Goal: Task Accomplishment & Management: Complete application form

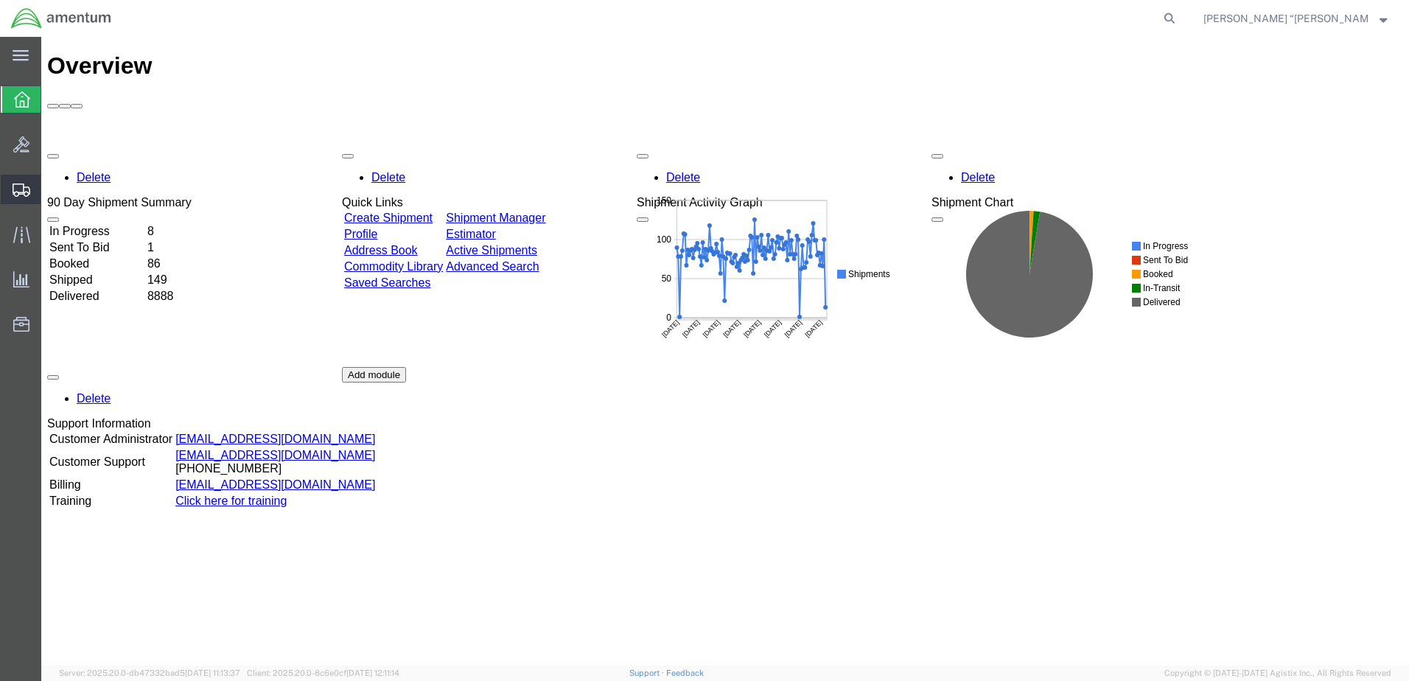
click at [0, 0] on span "Create Shipment" at bounding box center [0, 0] width 0 height 0
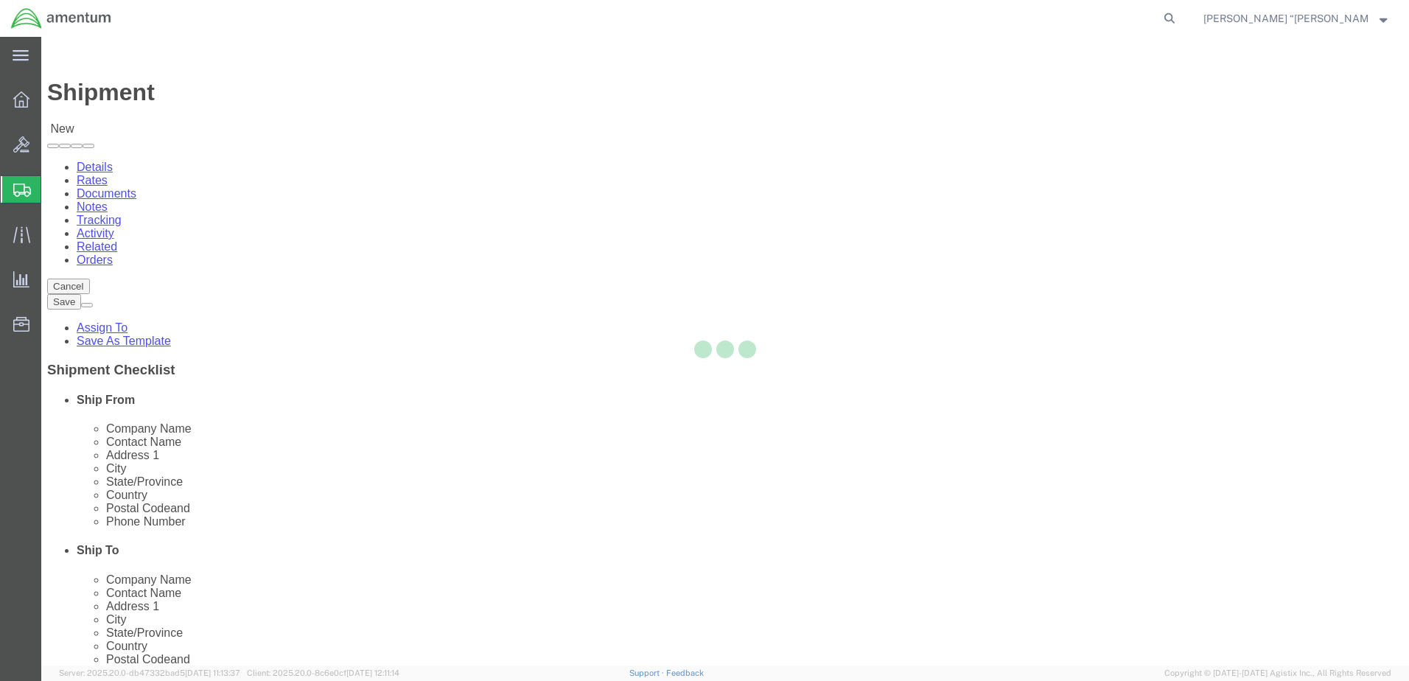
click at [455, 251] on div at bounding box center [724, 351] width 1367 height 628
select select
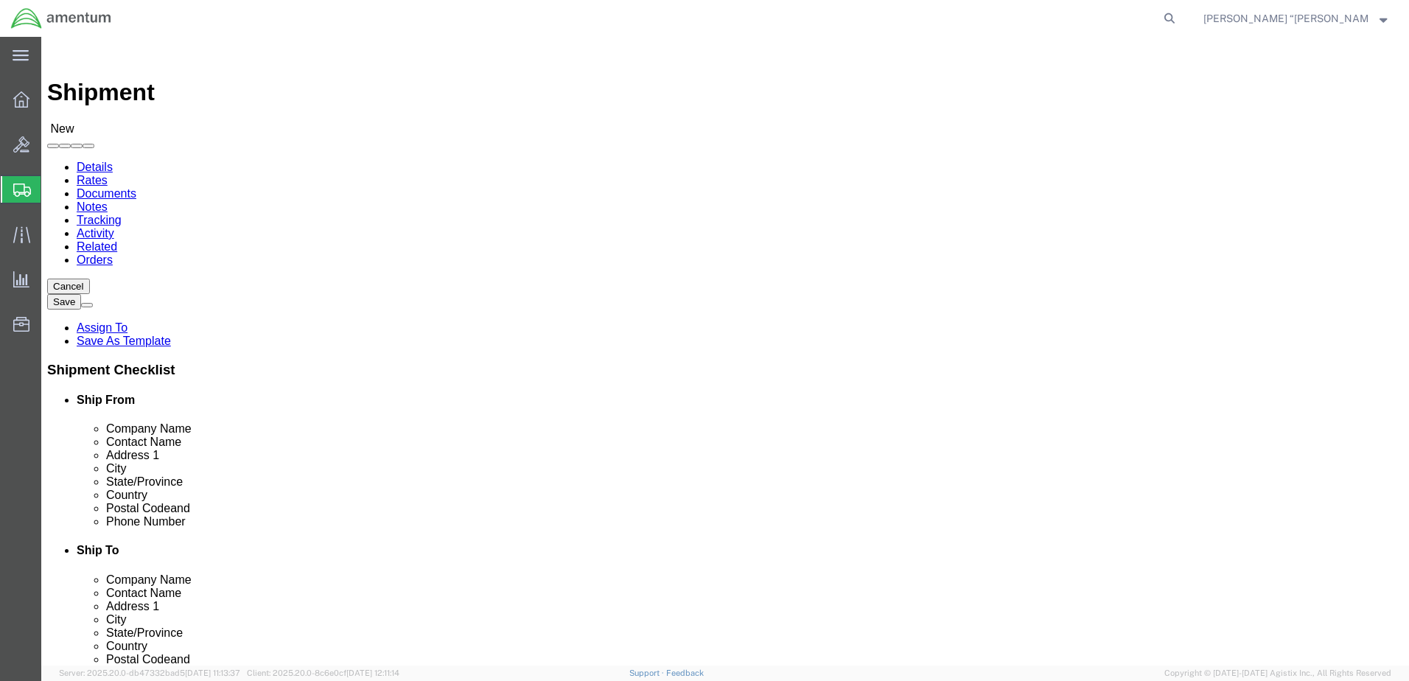
type input "GFL"
select select "49920"
select select "MT"
type input "WST"
select select "49945"
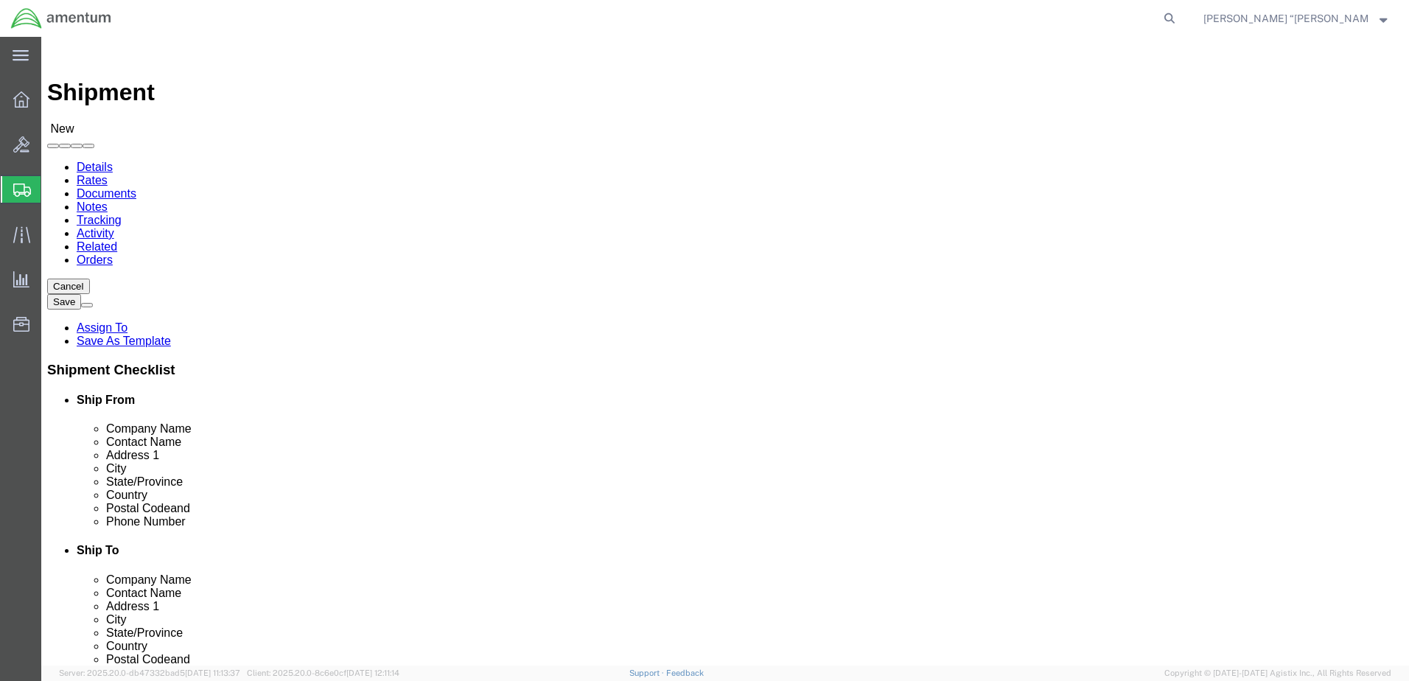
select select "[GEOGRAPHIC_DATA]"
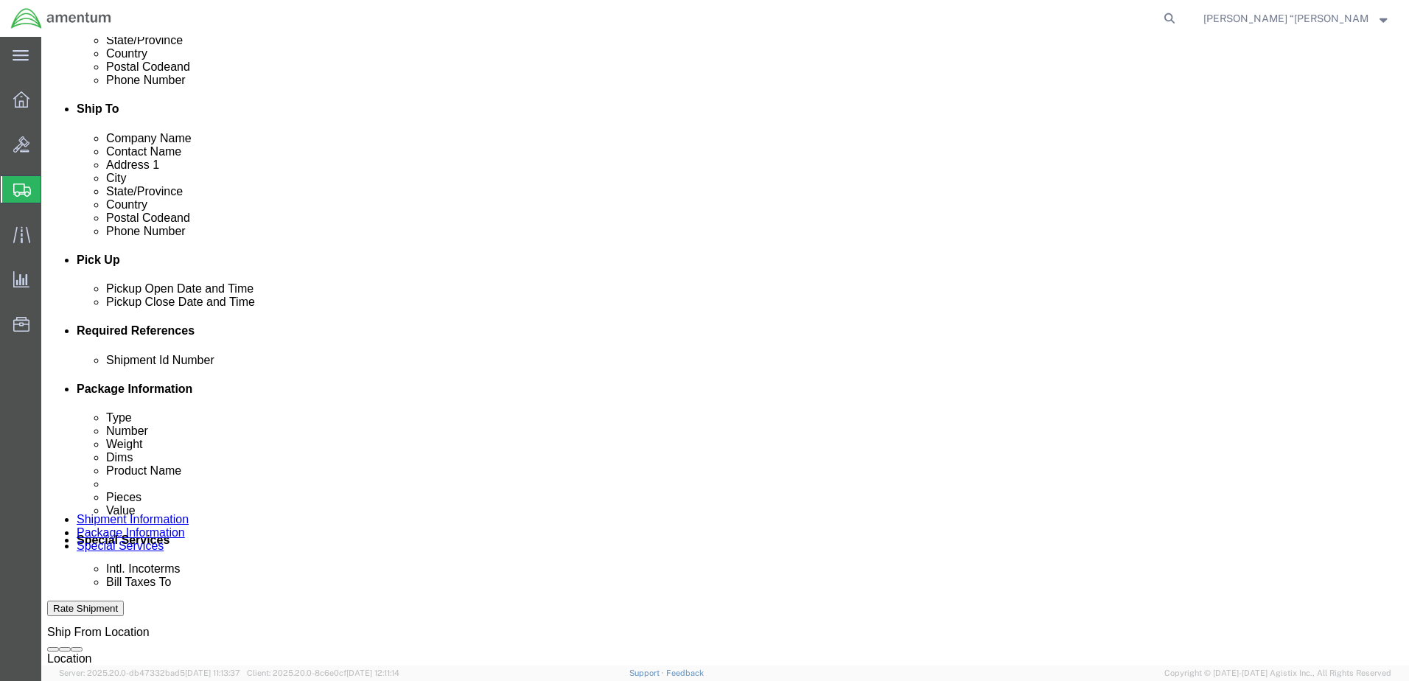
scroll to position [442, 0]
click button "Add reference"
drag, startPoint x: 982, startPoint y: 417, endPoint x: 776, endPoint y: 207, distance: 294.3
click button "Add reference"
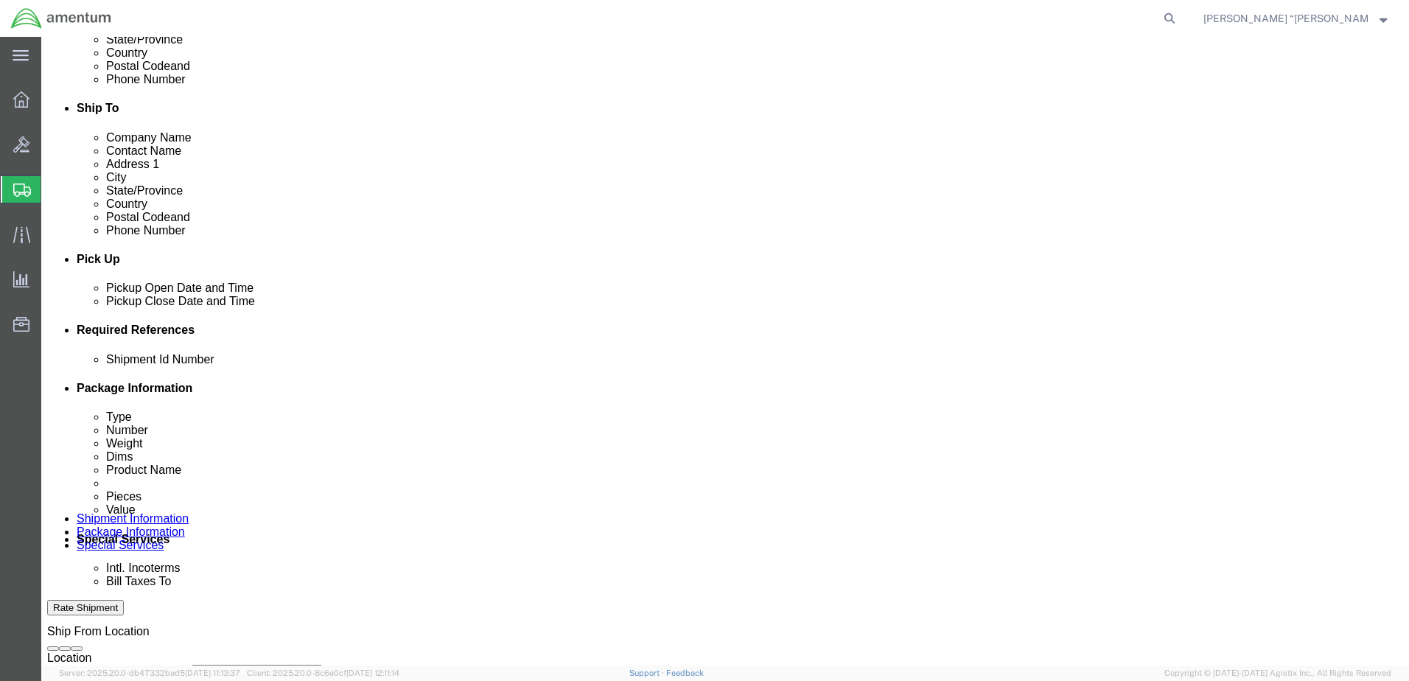
click input "text"
type input "BTS122"
click select "Select Account Type Activity ID Airline Appointment Number ASN Batch Request # …"
select select "DEPT"
click select "Select Account Type Activity ID Airline Appointment Number ASN Batch Request # …"
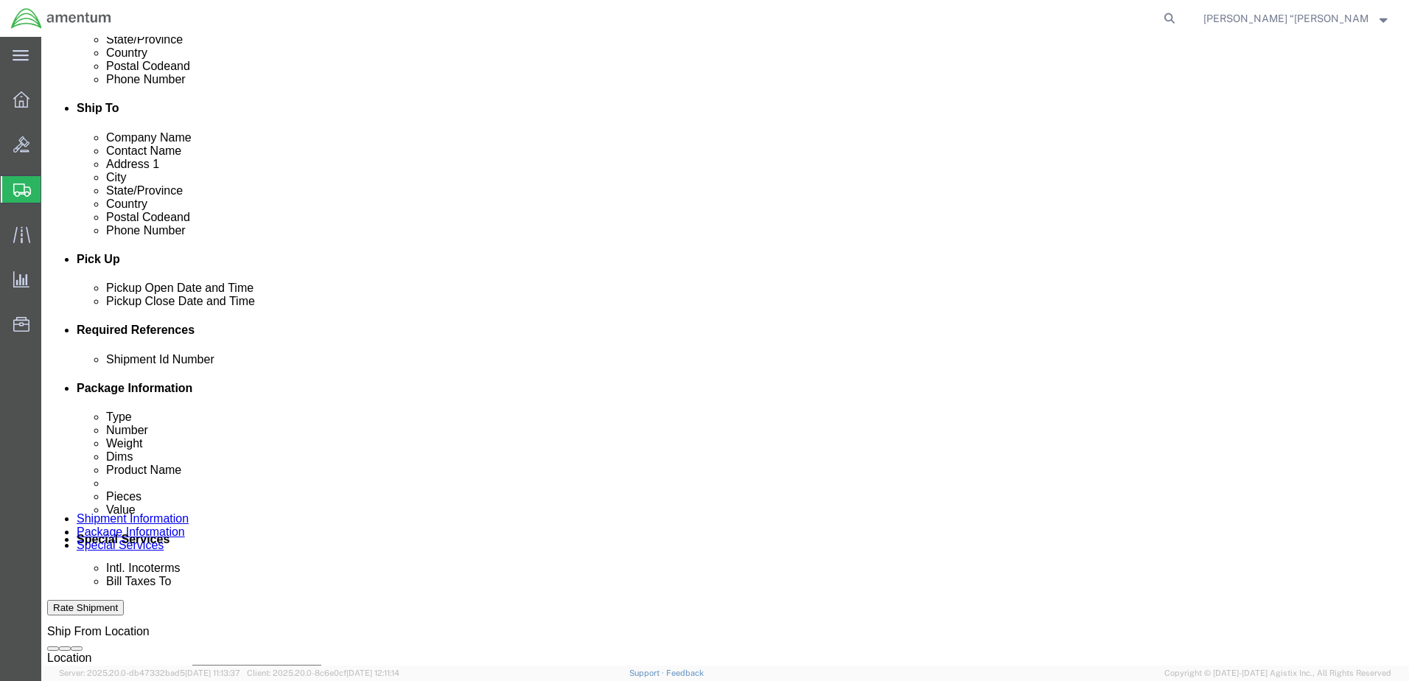
click input "text"
type input "CBP"
click select "Select Account Type Activity ID Airline Appointment Number ASN Batch Request # …"
select select "CUSTREF"
click select "Select Account Type Activity ID Airline Appointment Number ASN Batch Request # …"
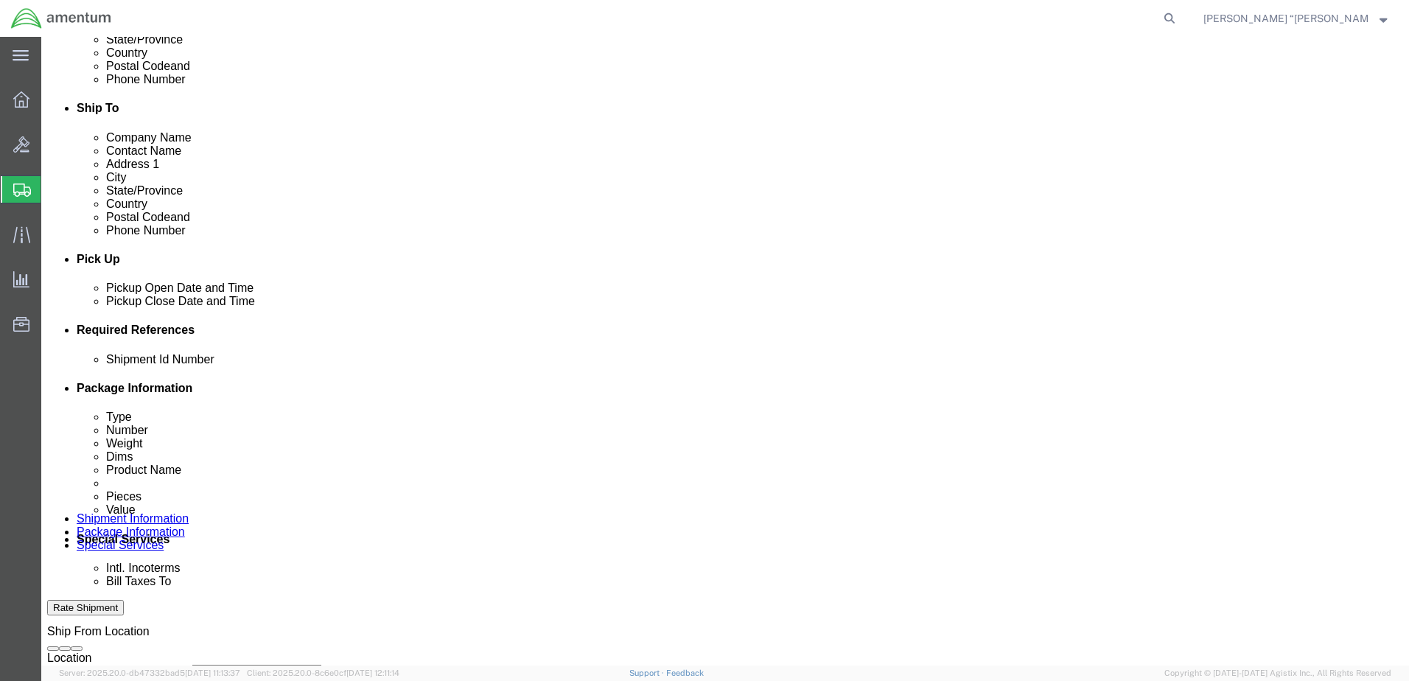
click input "text"
type input "TNC JACK"
click select "Select Account Type Activity ID Airline Appointment Number ASN Batch Request # …"
select select "PROJNUM"
click select "Select Account Type Activity ID Airline Appointment Number ASN Batch Request # …"
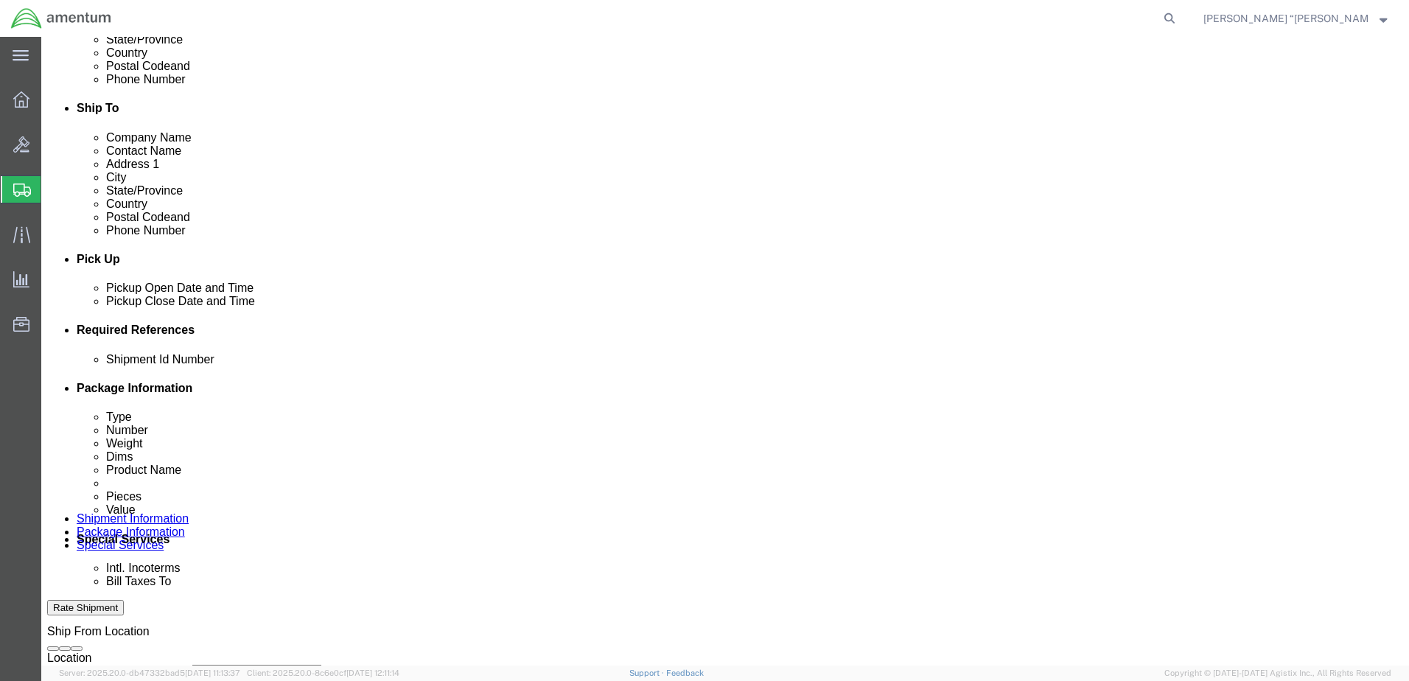
click input "text"
click input "6118.03.03.2219.000.GFN.0000"
click input "6118.04.03.2219.000.GFN.0000"
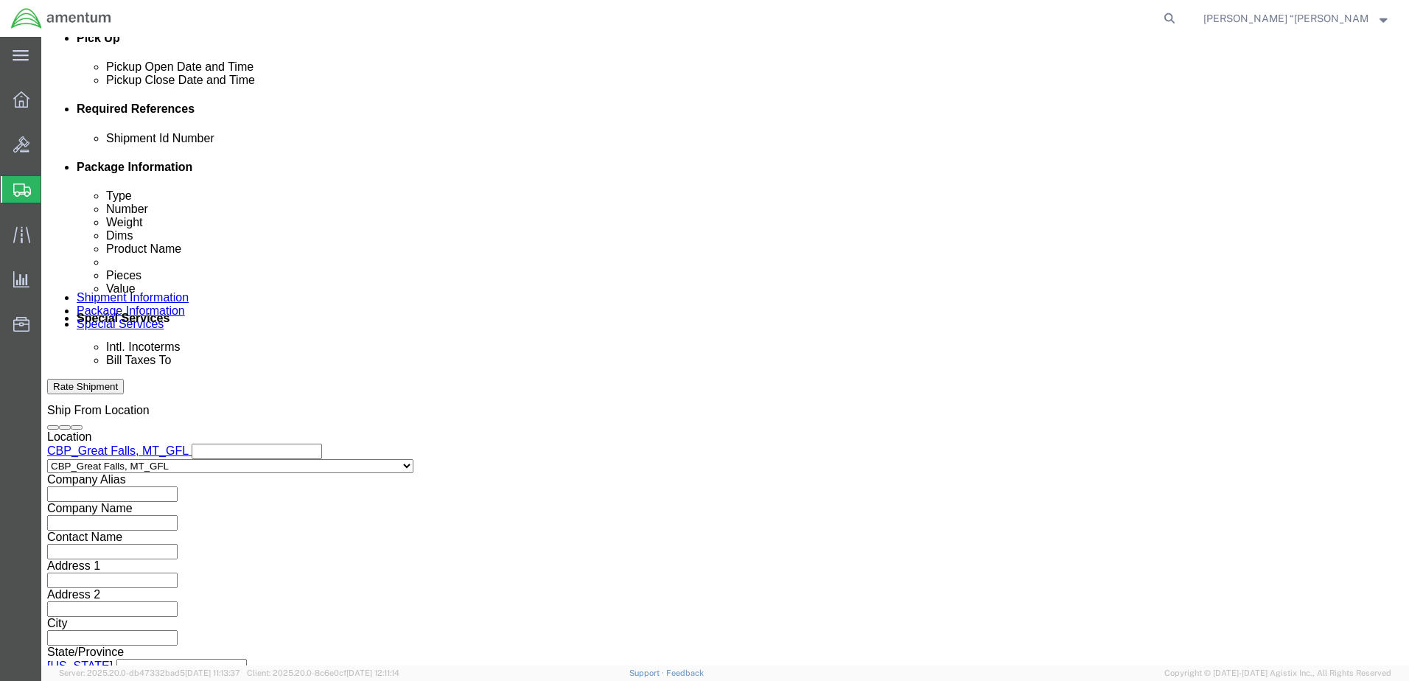
scroll to position [664, 0]
type input "6118.04.03.2219.000.GFL.0000"
click button "Continue"
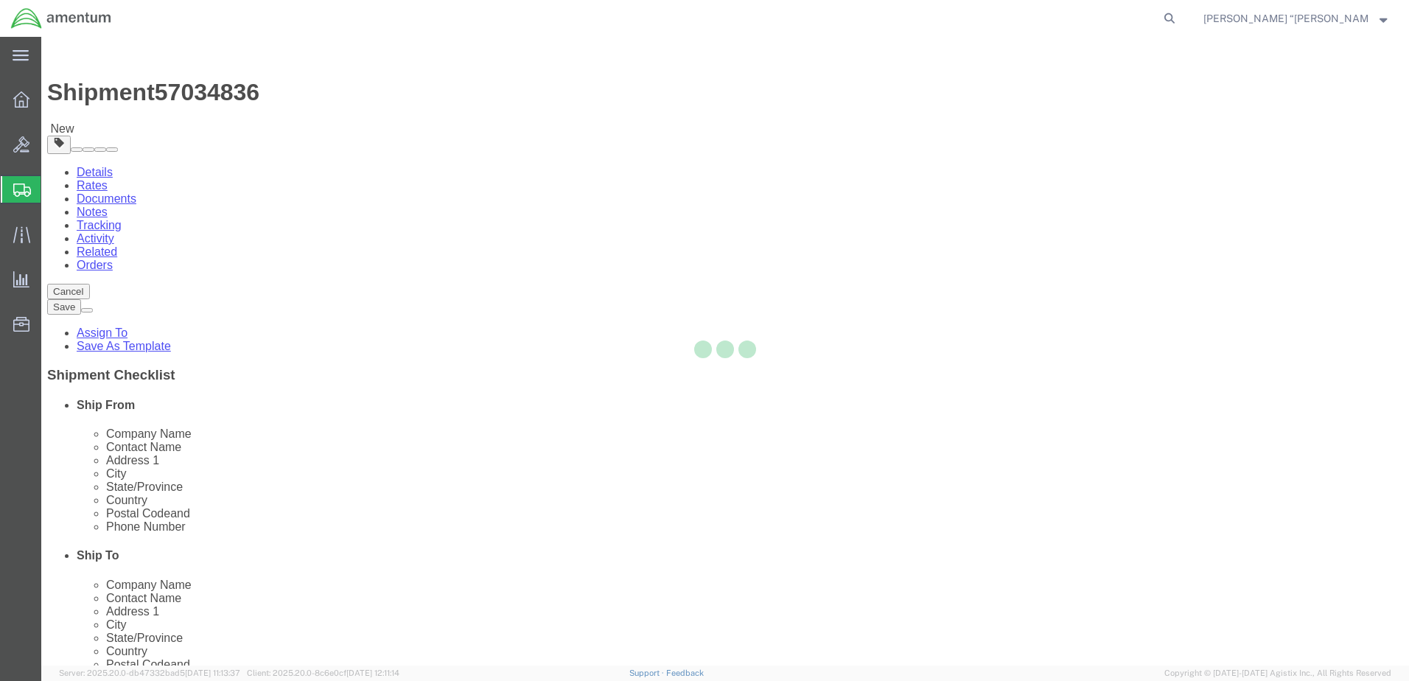
select select "CBOX"
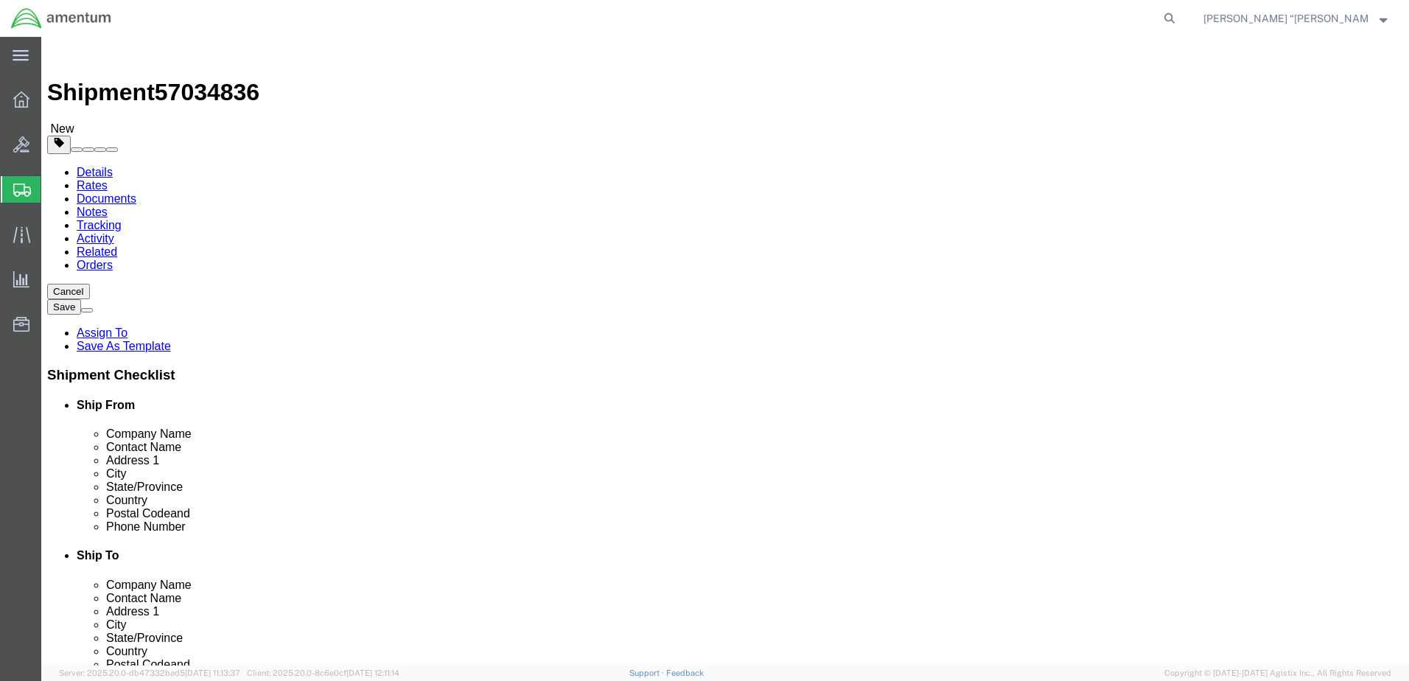
click input "text"
type input "9"
type input "6"
type input "5"
type input "1.0"
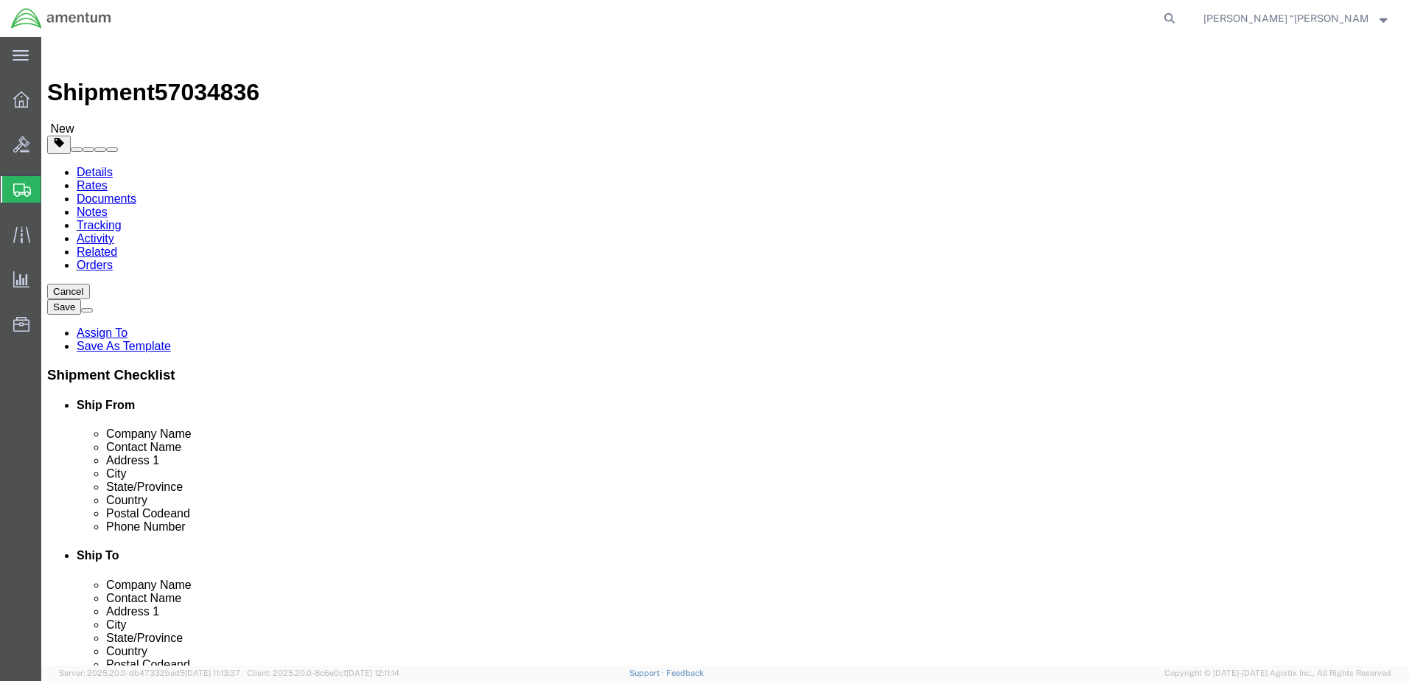
click div "Package Content # 1 x Package Type Select BCK Boxes Bale(s) Basket(s) Bolt(s) B…"
click link "Add Content"
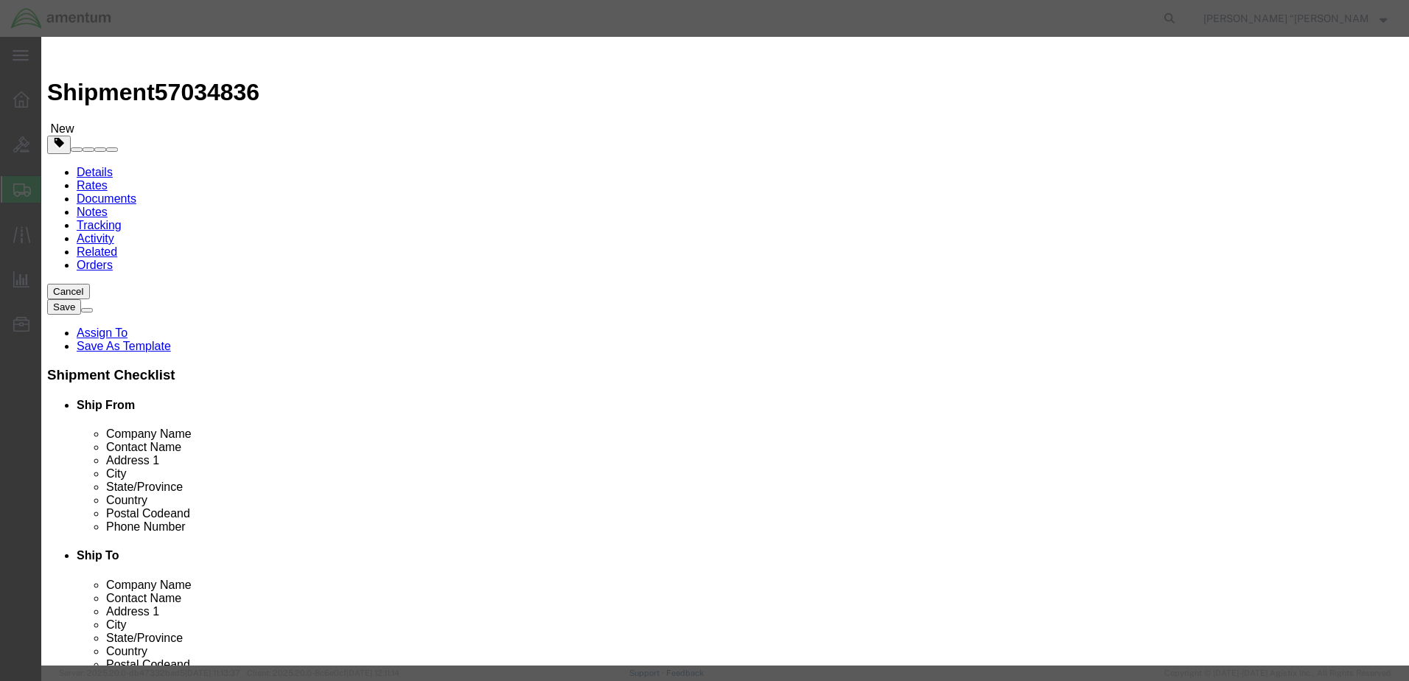
click input "text"
type input "TNC JACK"
click input "0"
type input "1"
click input "text"
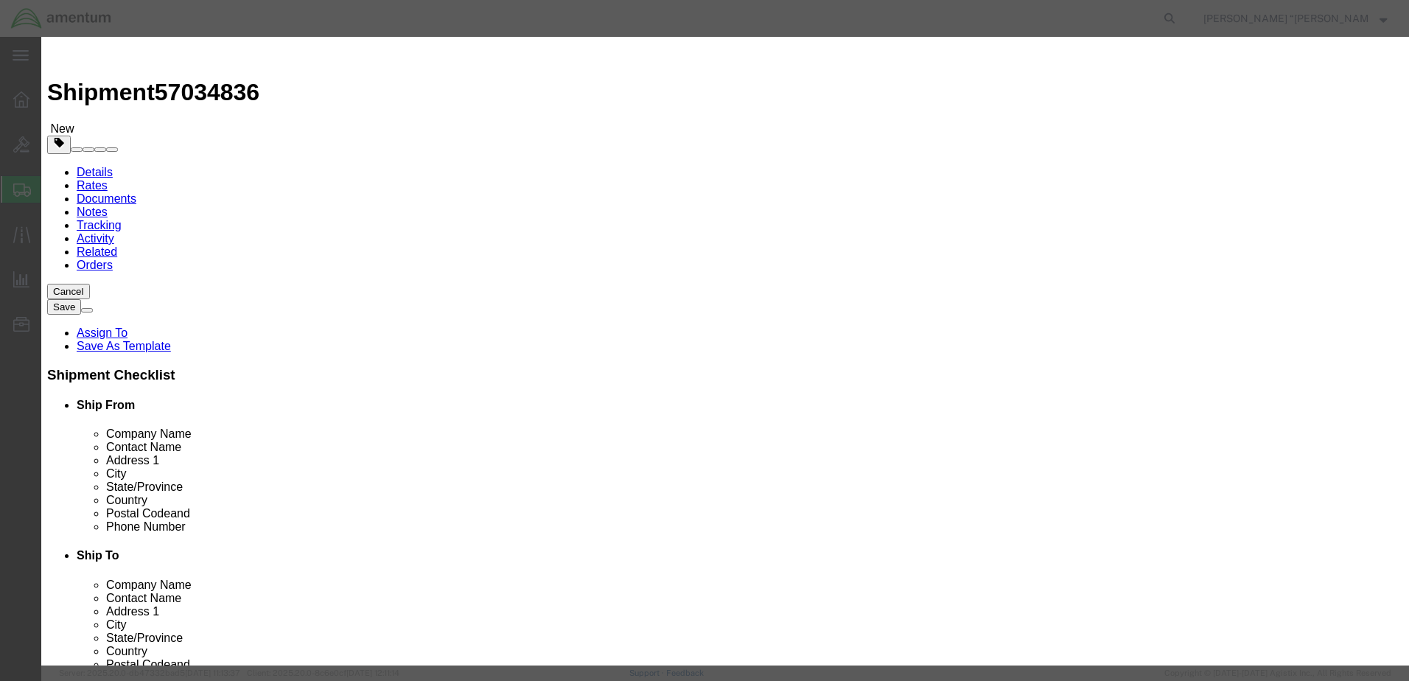
type input "200"
click button "Save & Close"
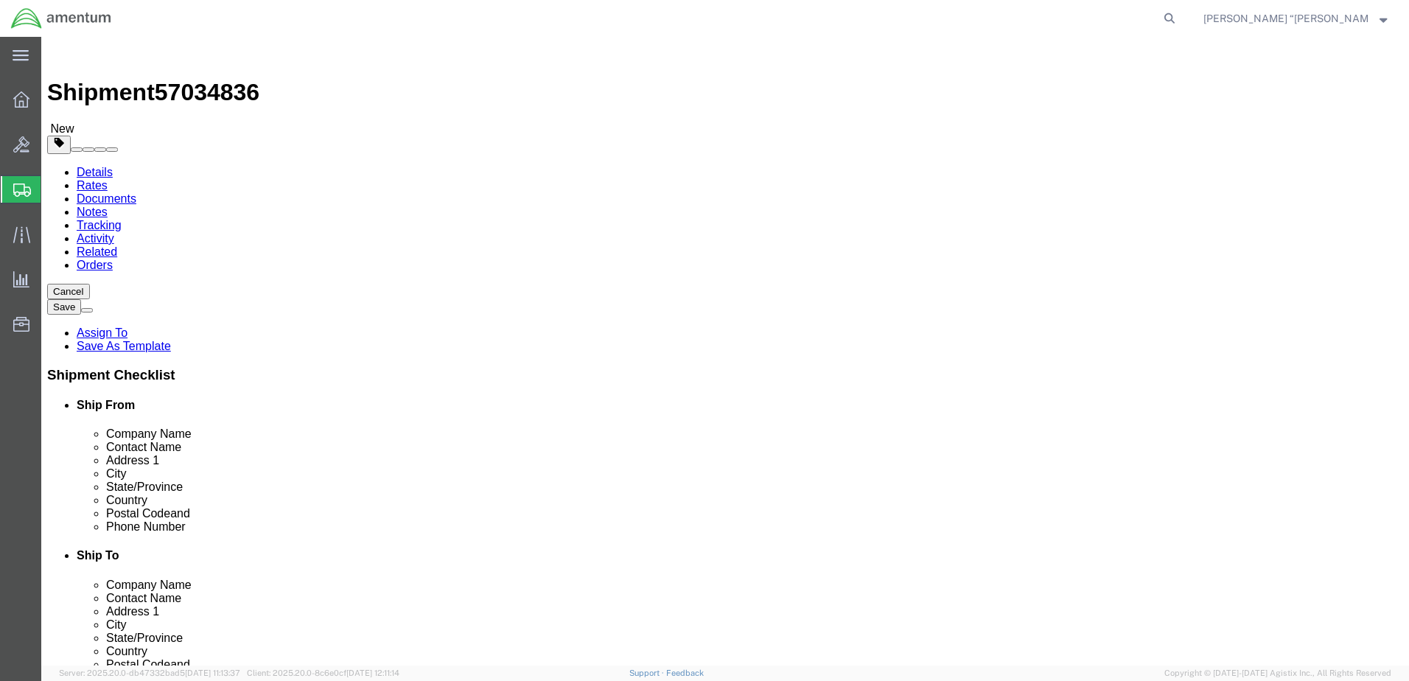
click button "Rate Shipment"
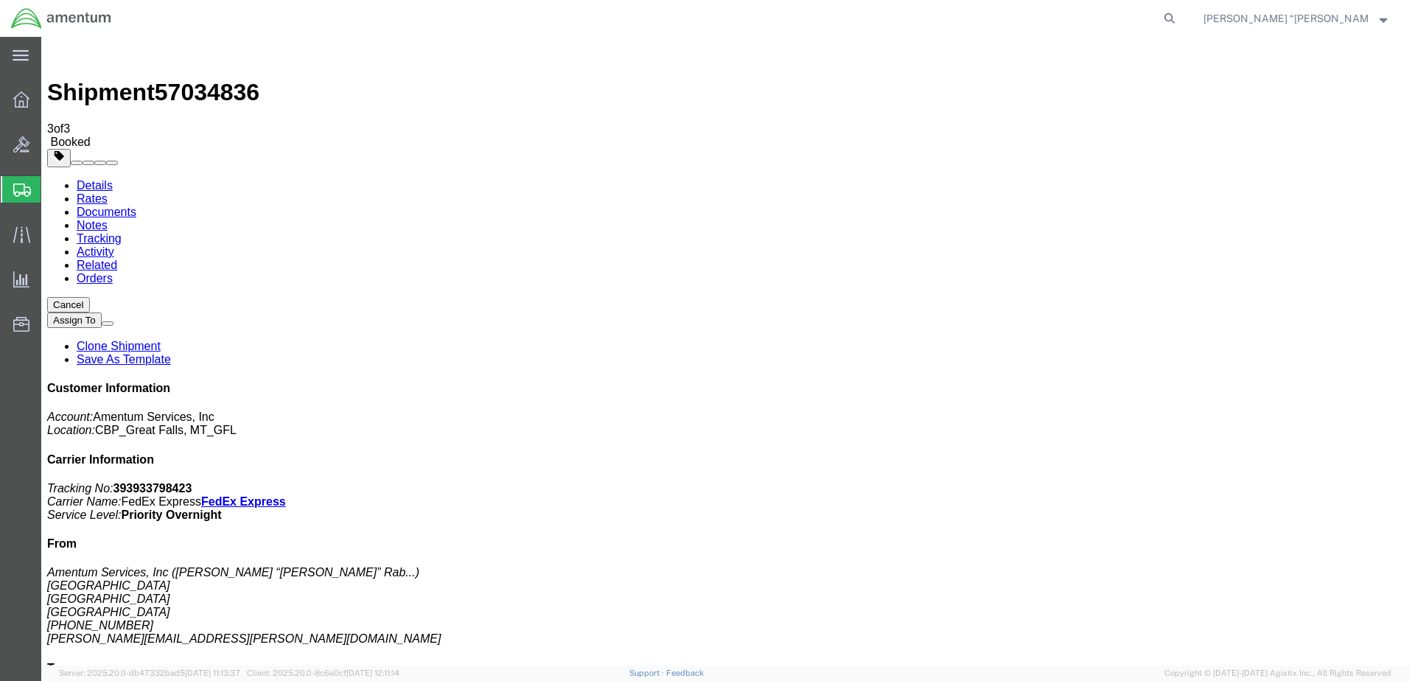
drag, startPoint x: 1268, startPoint y: 224, endPoint x: 1203, endPoint y: 216, distance: 65.3
click at [1203, 382] on div "Customer Information Account: Amentum Services, Inc Location: [GEOGRAPHIC_DATA]…" at bounding box center [724, 644] width 1355 height 525
copy b "393933798423"
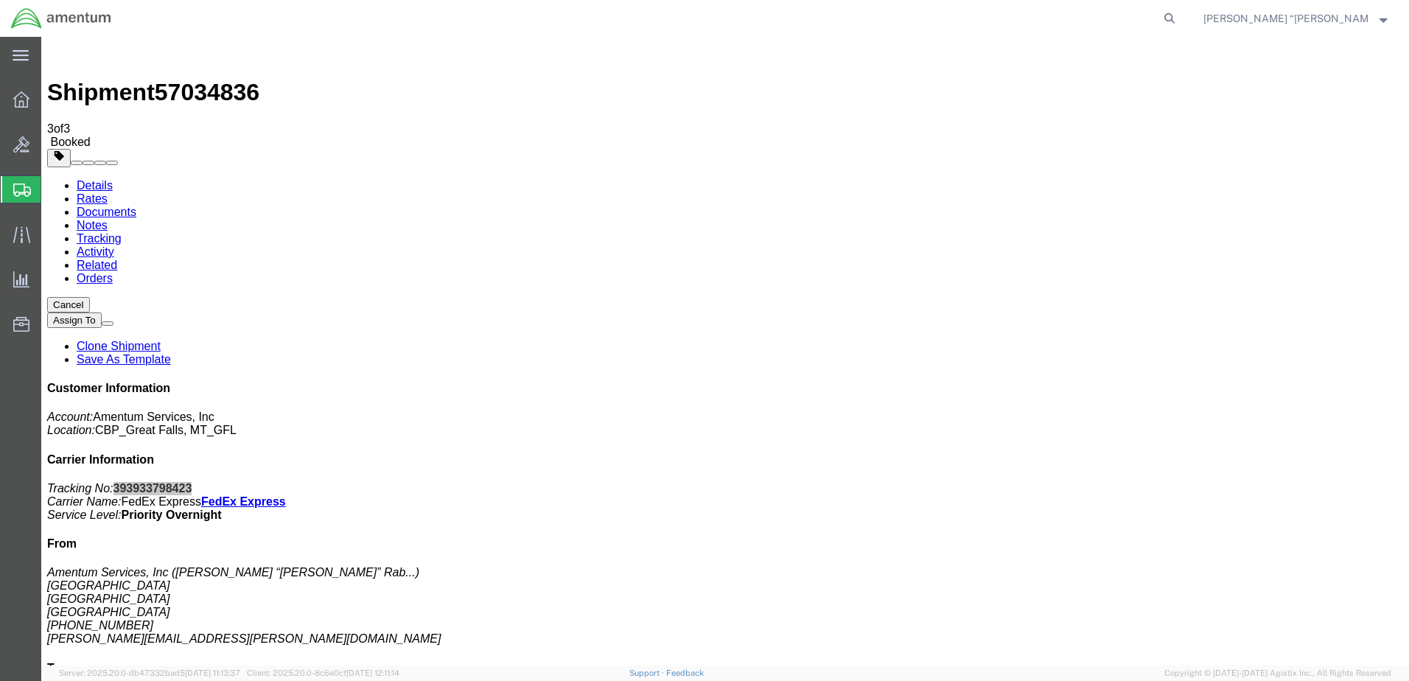
click at [0, 0] on span "Create Shipment" at bounding box center [0, 0] width 0 height 0
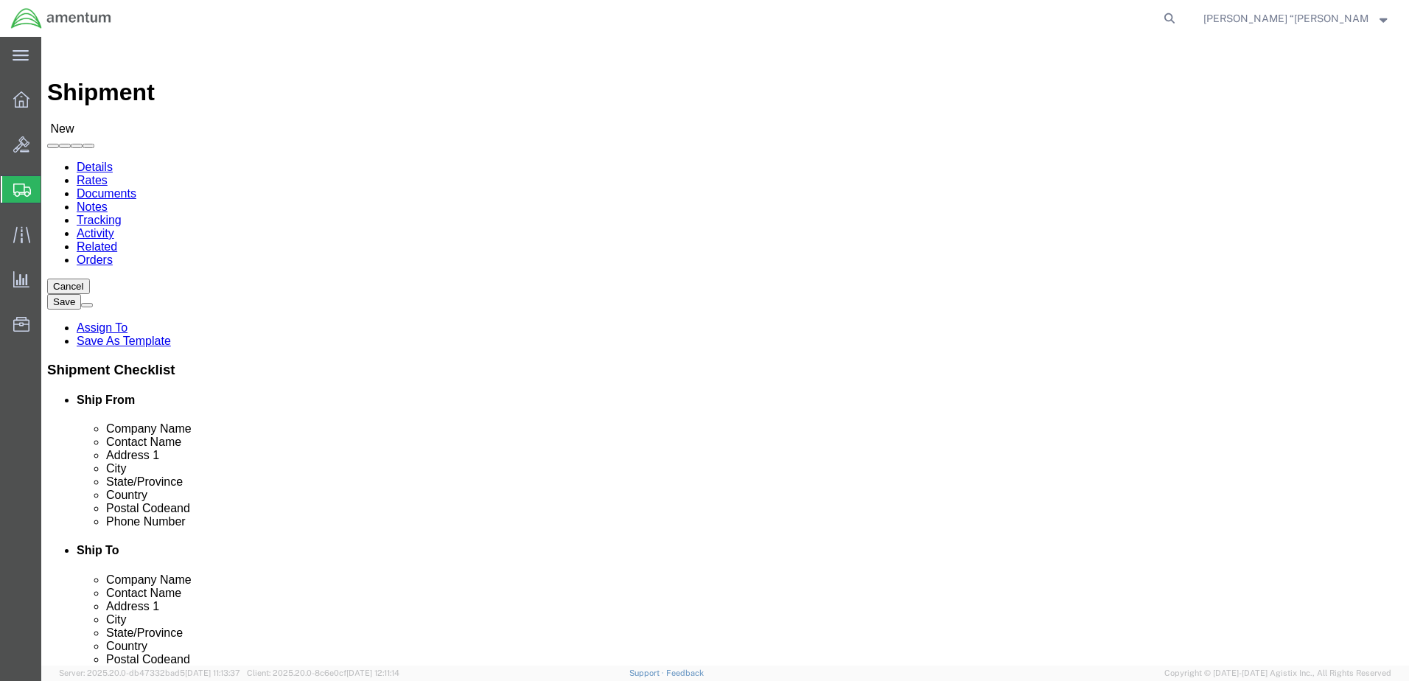
type input "gfl"
select select "49920"
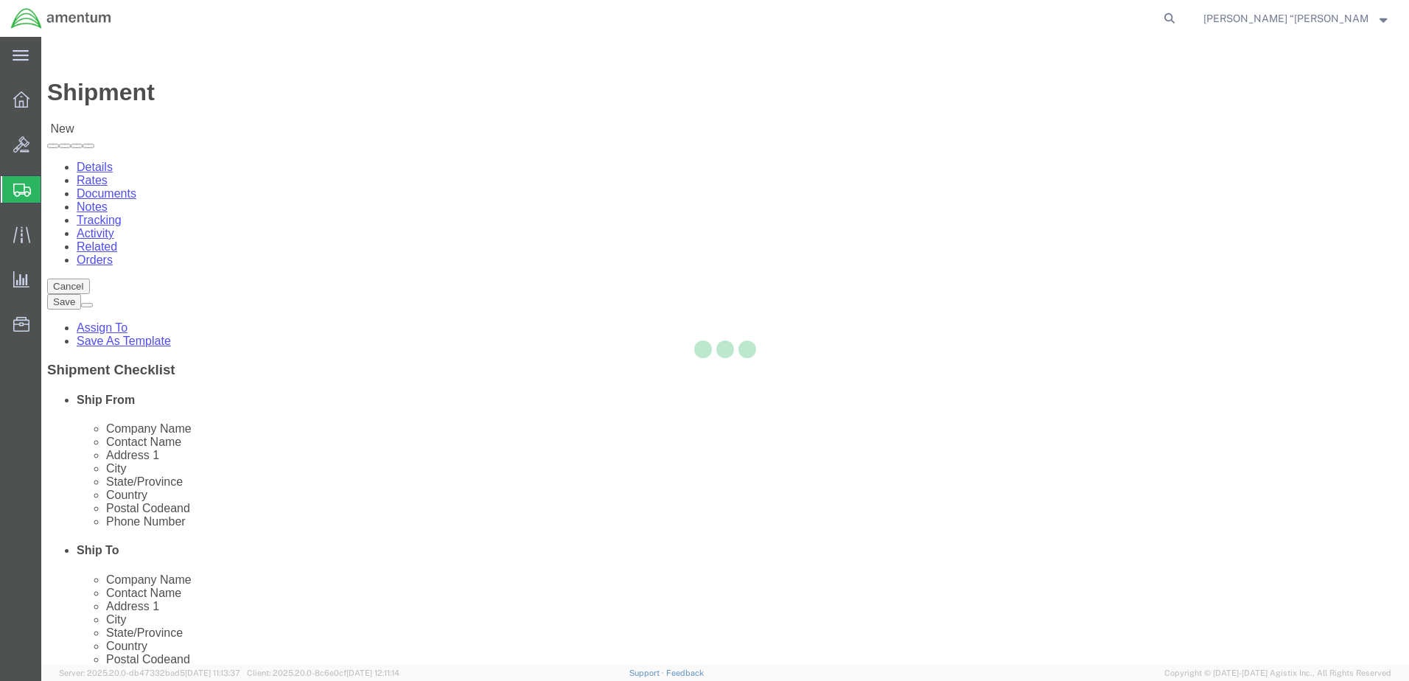
select select "MT"
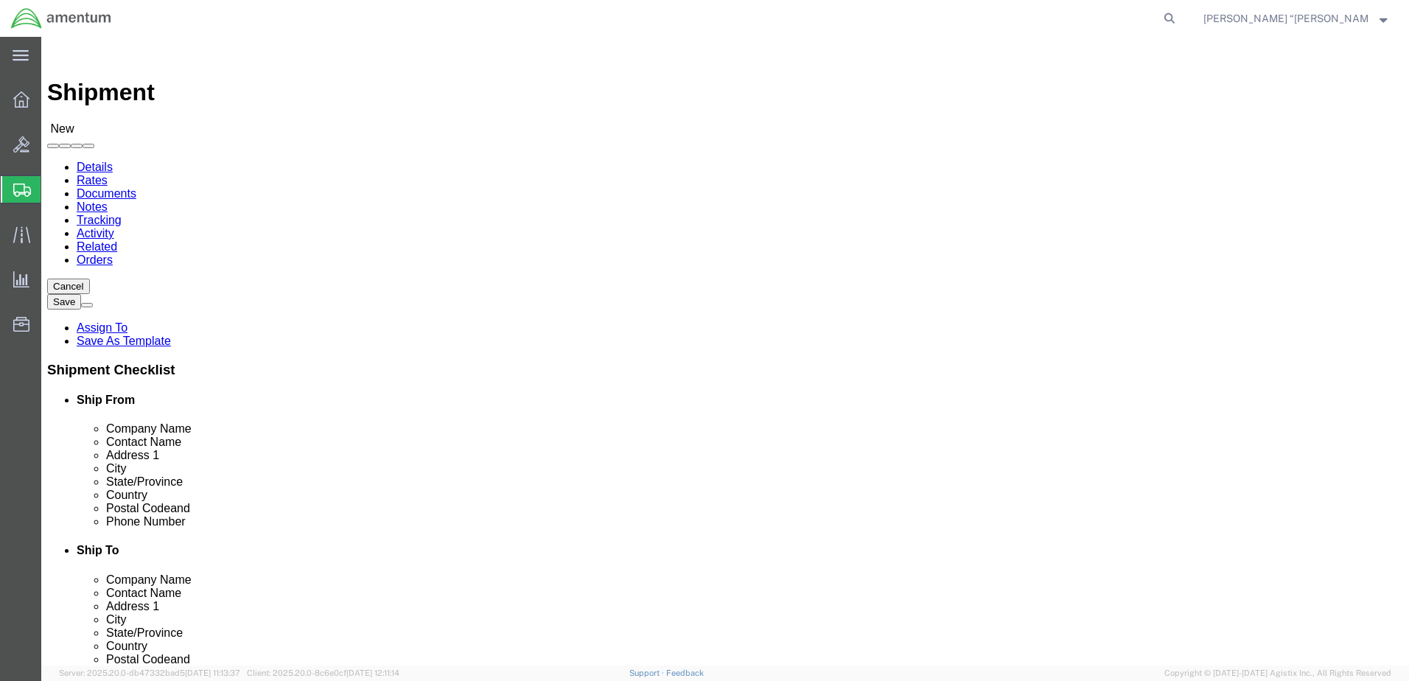
type input "elp"
select select "49939"
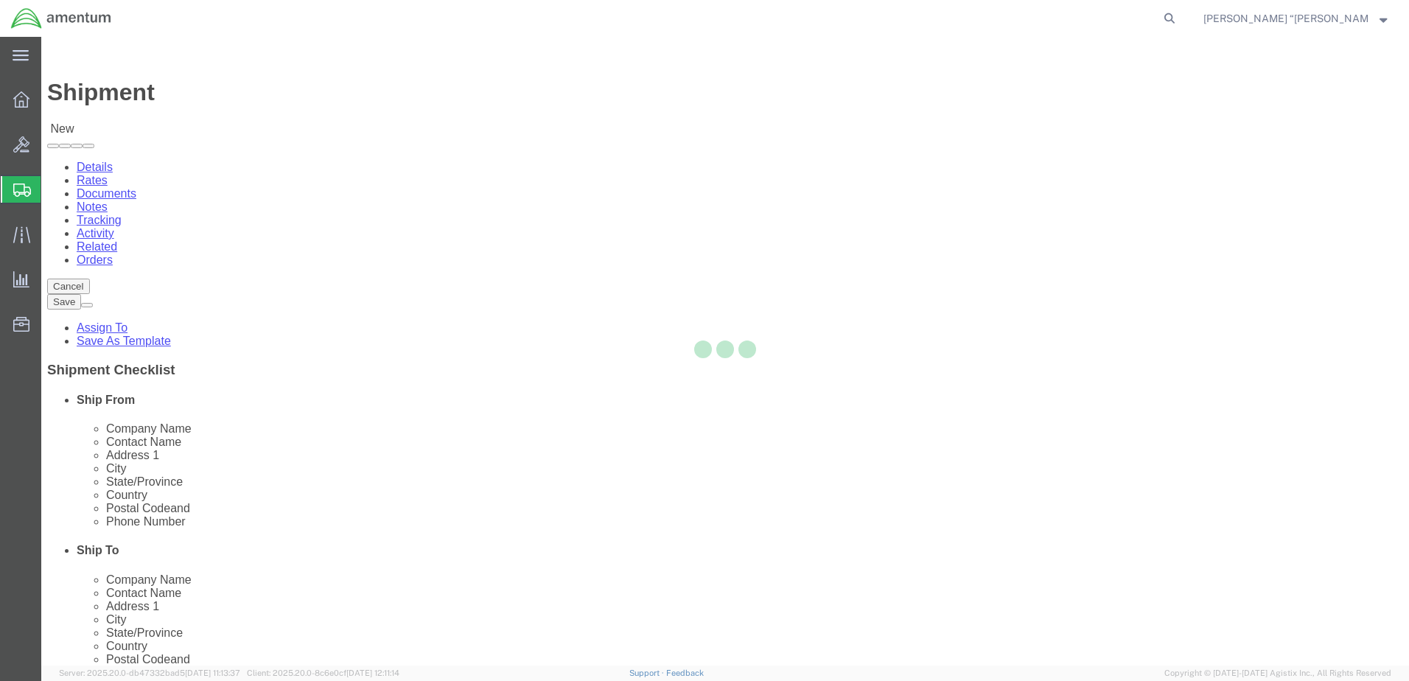
select select "[GEOGRAPHIC_DATA]"
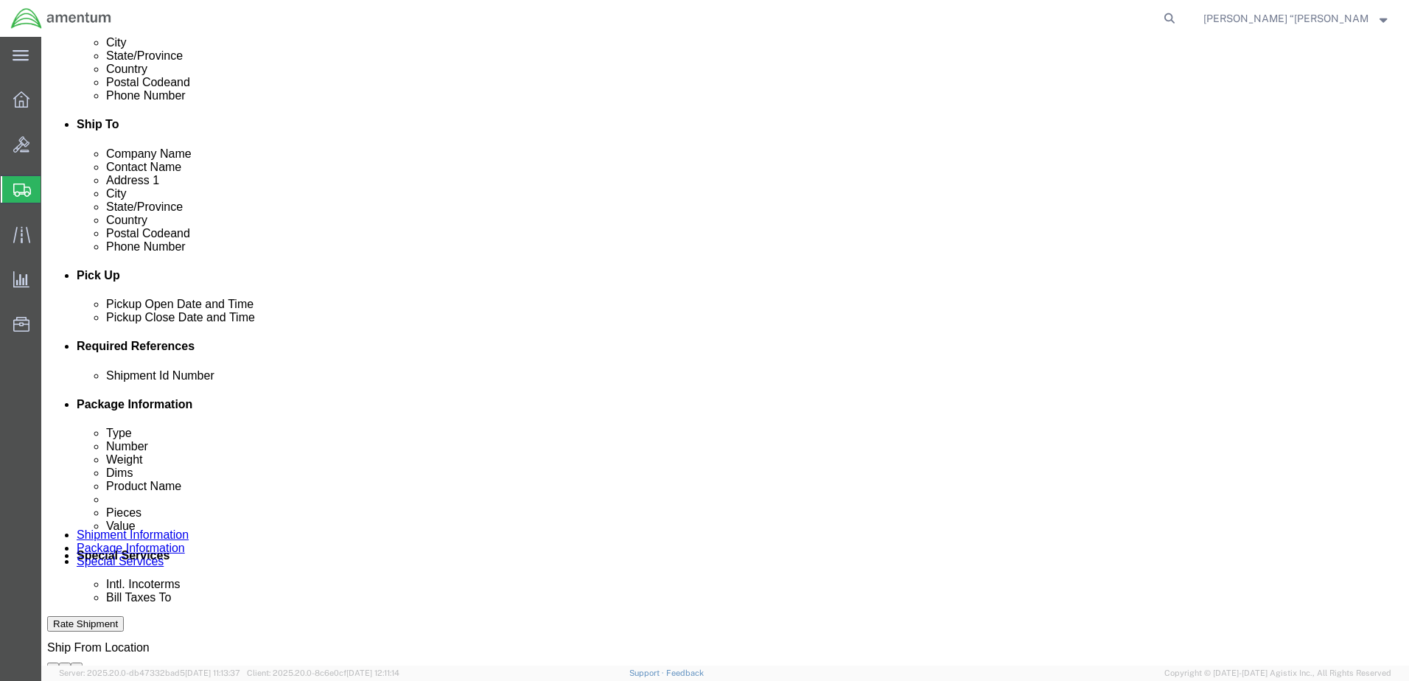
scroll to position [516, 0]
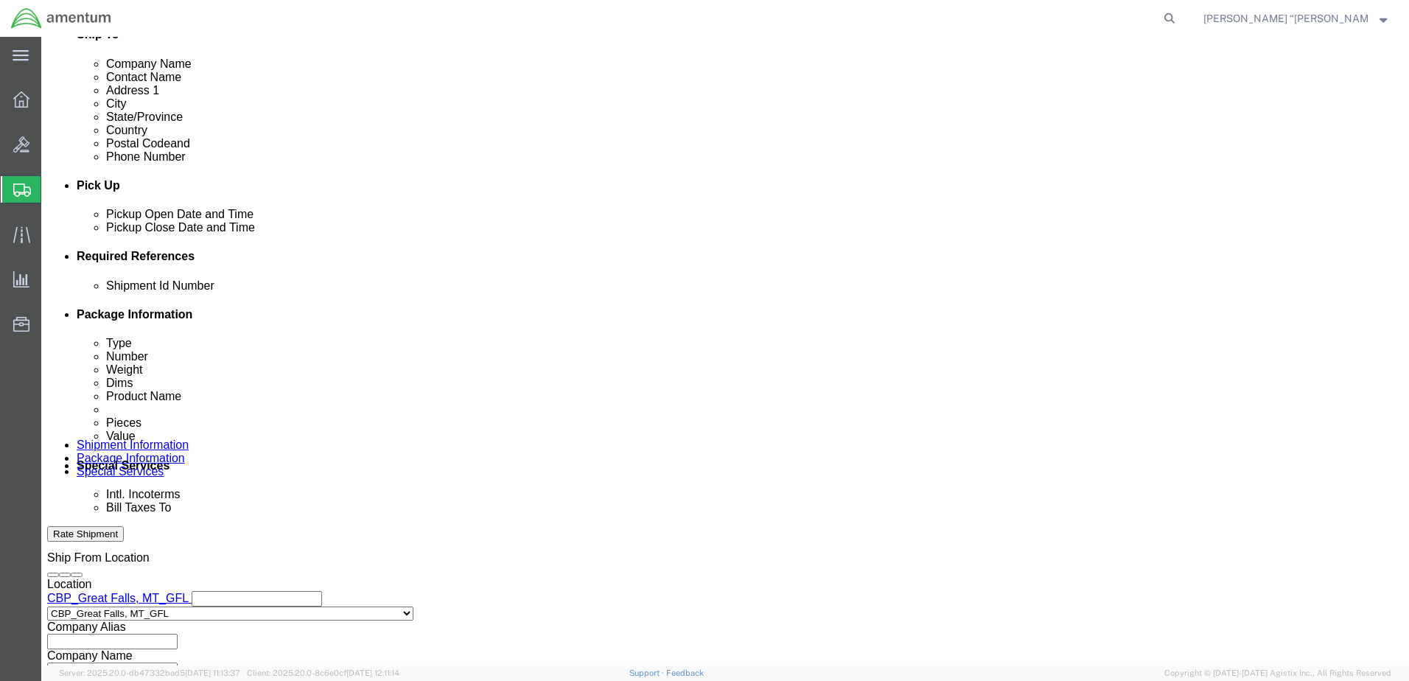
click button "Add reference"
drag, startPoint x: 988, startPoint y: 349, endPoint x: 908, endPoint y: 281, distance: 105.1
click div "Add reference"
click input "text"
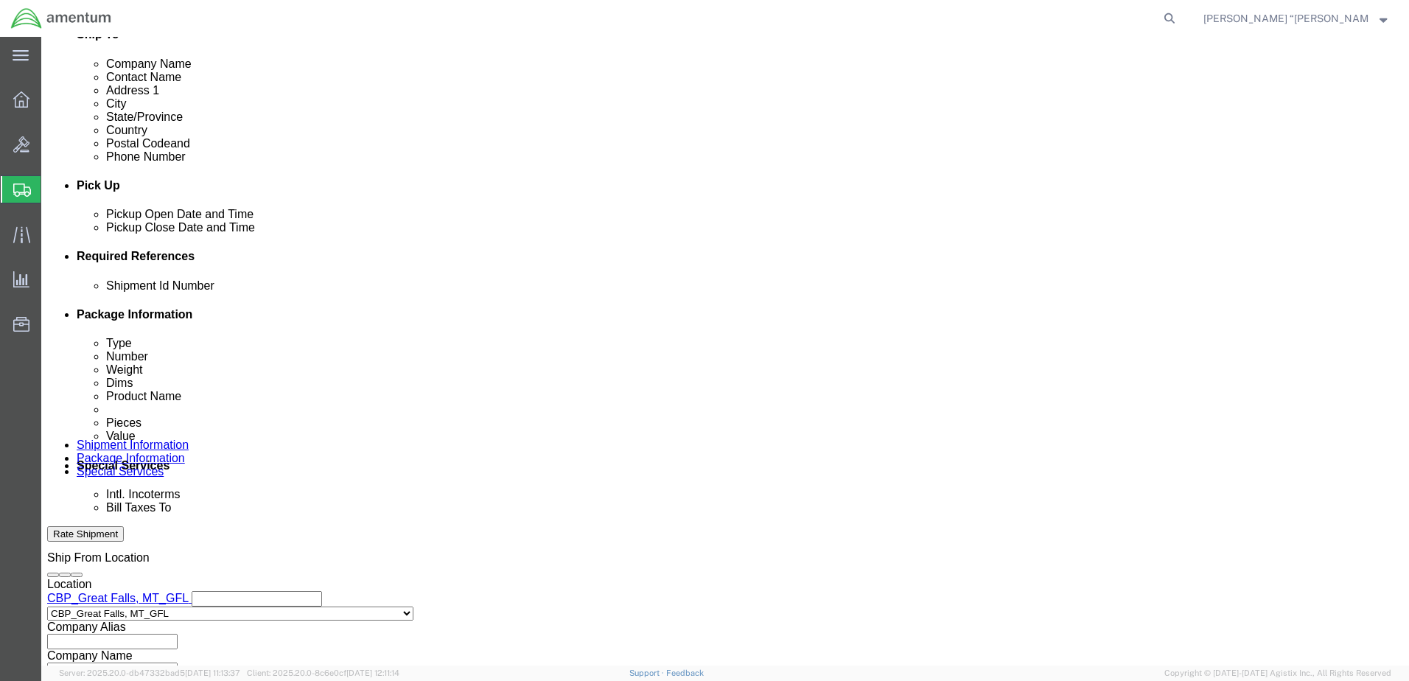
type input "LANDING LIGHT SEAL"
click select "Select Account Type Activity ID Airline Appointment Number ASN Batch Request # …"
select select "DEPT"
click select "Select Account Type Activity ID Airline Appointment Number ASN Batch Request # …"
click input "text"
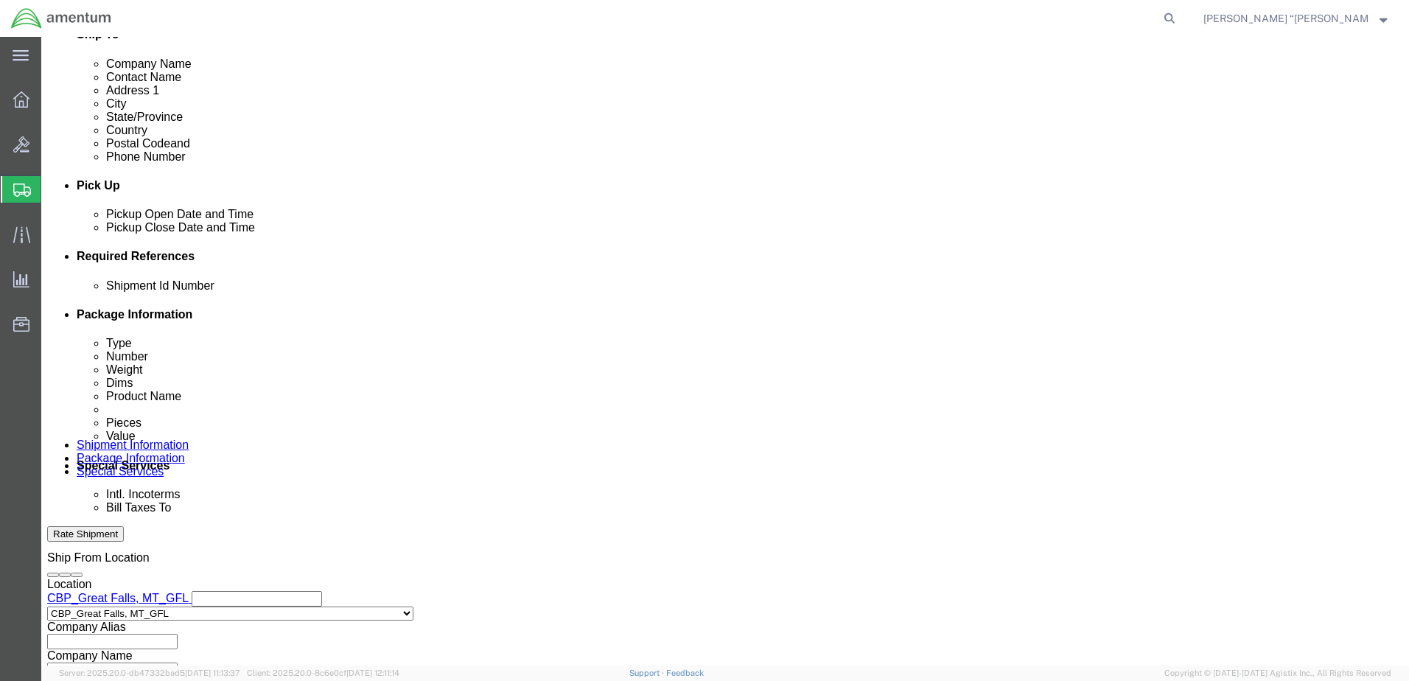
type input "CBP"
click select "Select Account Type Activity ID Airline Appointment Number ASN Batch Request # …"
select select "CUSTREF"
click select "Select Account Type Activity ID Airline Appointment Number ASN Batch Request # …"
click input "text"
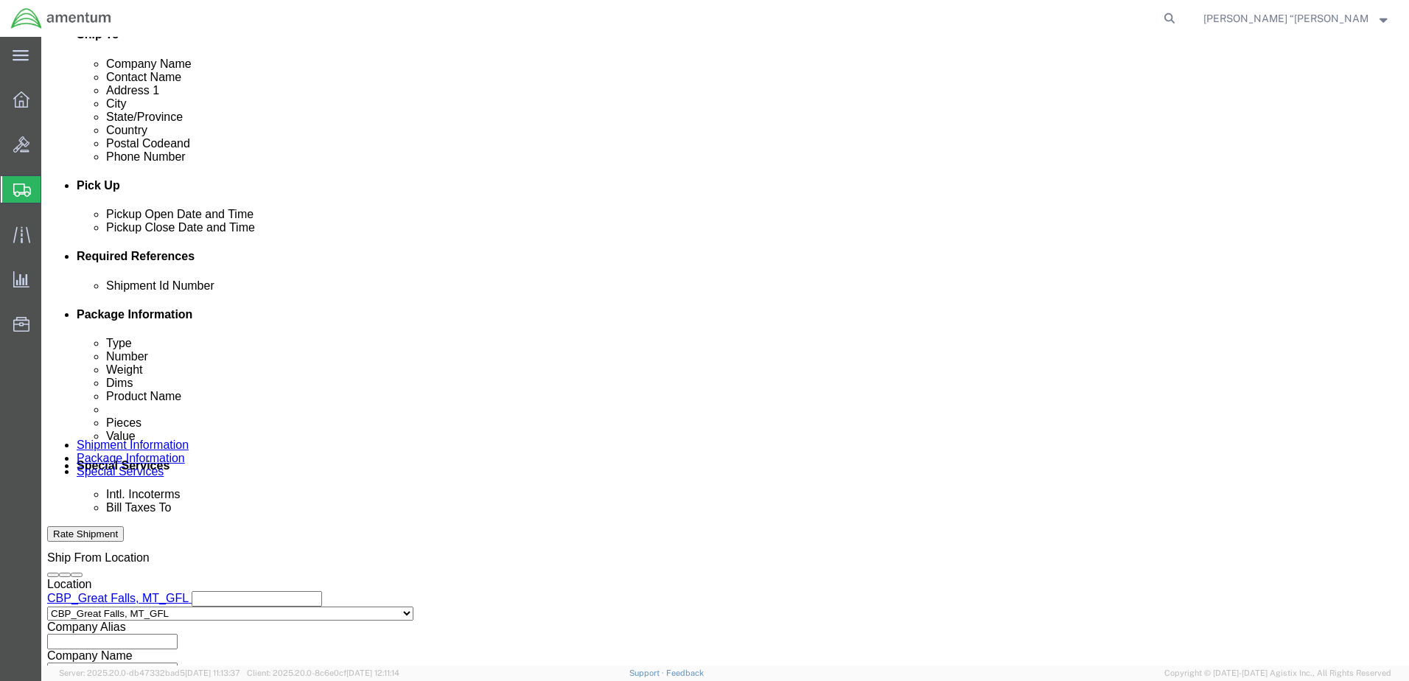
drag, startPoint x: 311, startPoint y: 393, endPoint x: 155, endPoint y: 373, distance: 156.8
click div "Shipment Id Number LANDING LIGHT SEAL Select Account Type Activity ID Airline A…"
type input "355A64704023"
click input "text"
type input "SEALLANDING LIGHT"
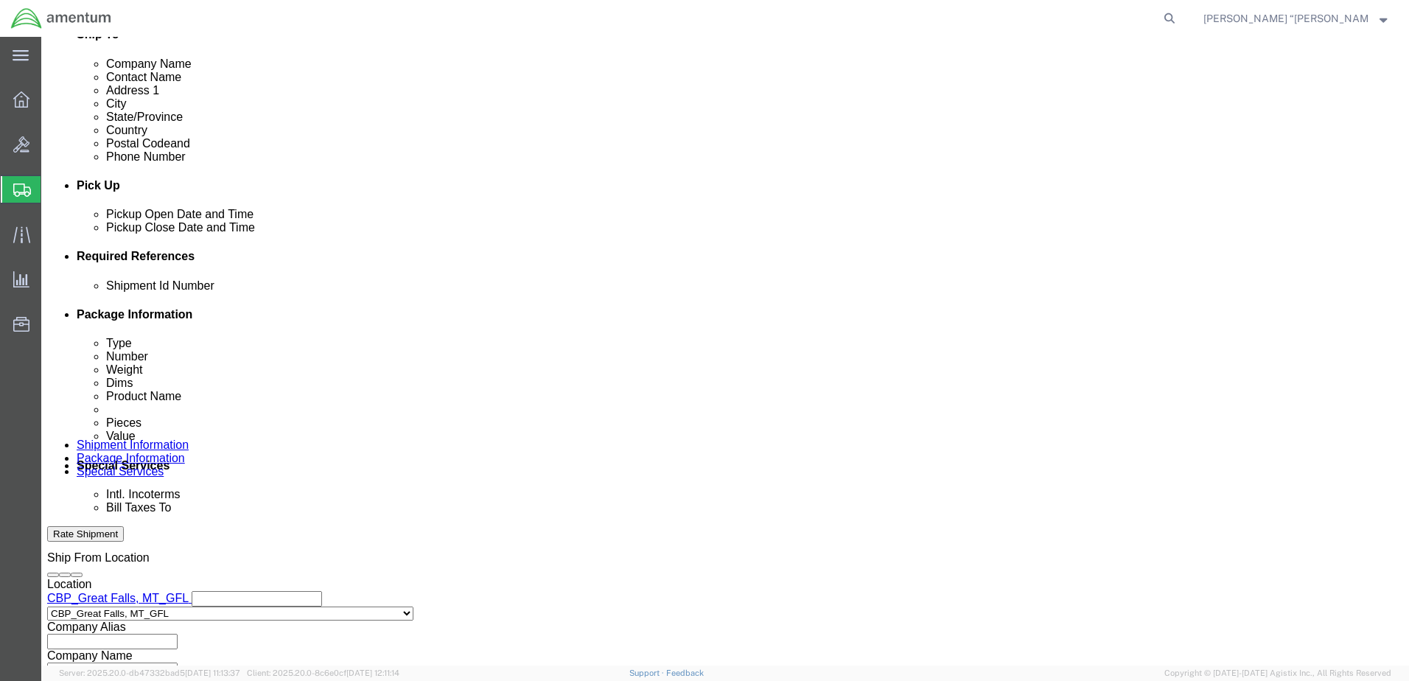
click button "Add reference"
click select "Select Account Type Activity ID Airline Appointment Number ASN Batch Request # …"
select select "PROJNUM"
click select "Select Account Type Activity ID Airline Appointment Number ASN Batch Request # …"
click input "text"
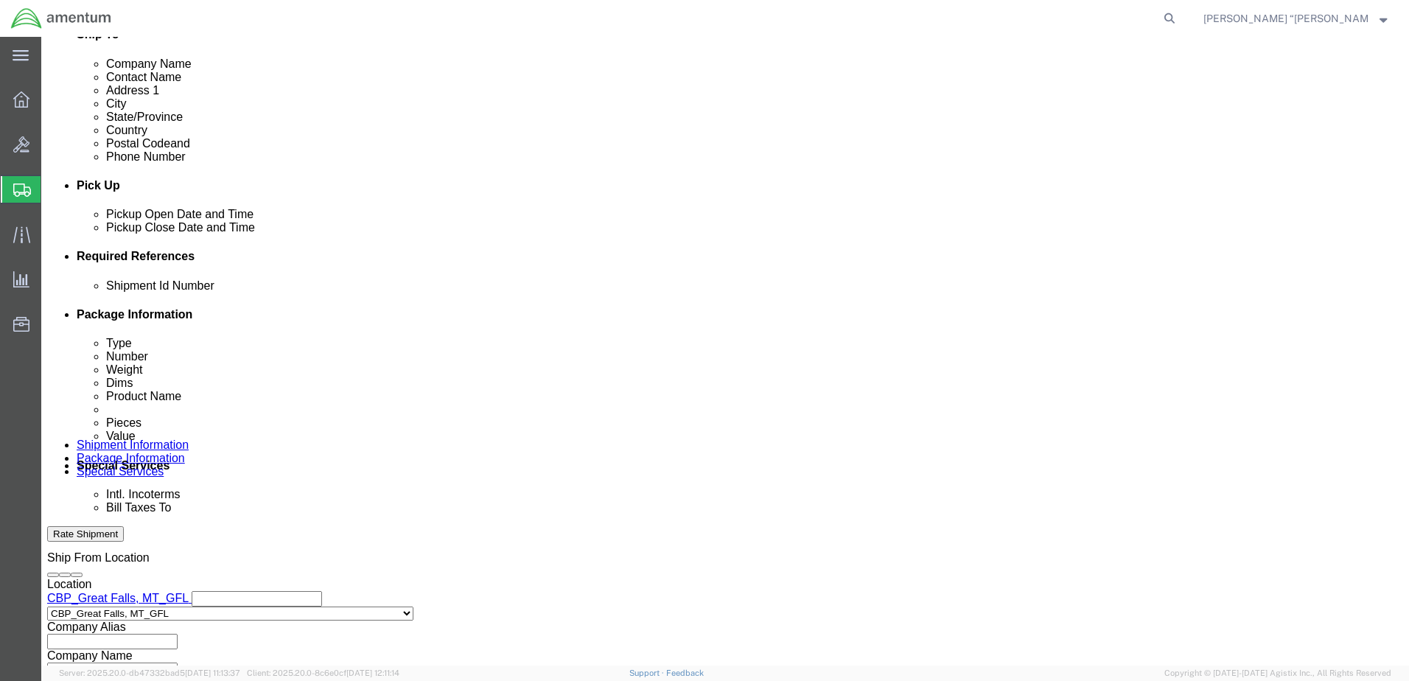
click input "6118.03.03.2219.000.GFN.0000"
click input "6118.04.03.2219.000.GFN.0000"
type input "6118.04.03.2219.000.GFL.0000"
click input "SEALLANDING LIGHT"
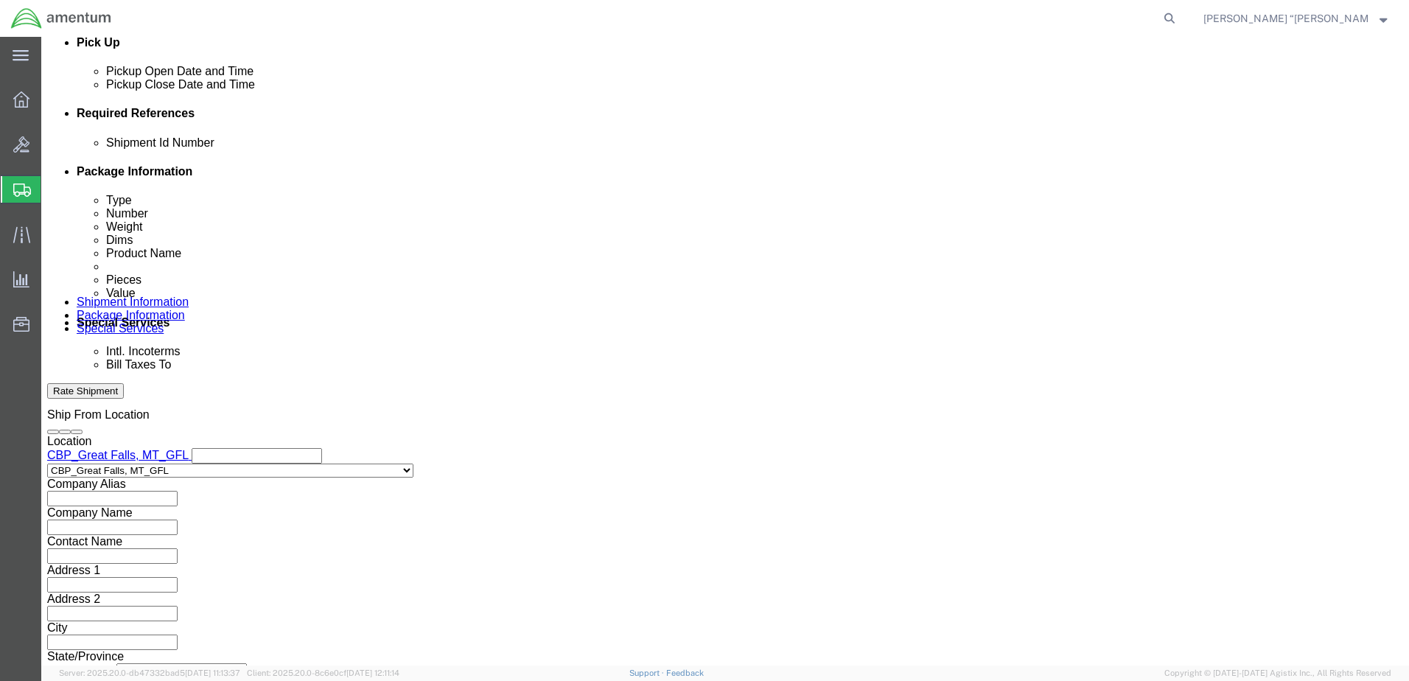
scroll to position [664, 0]
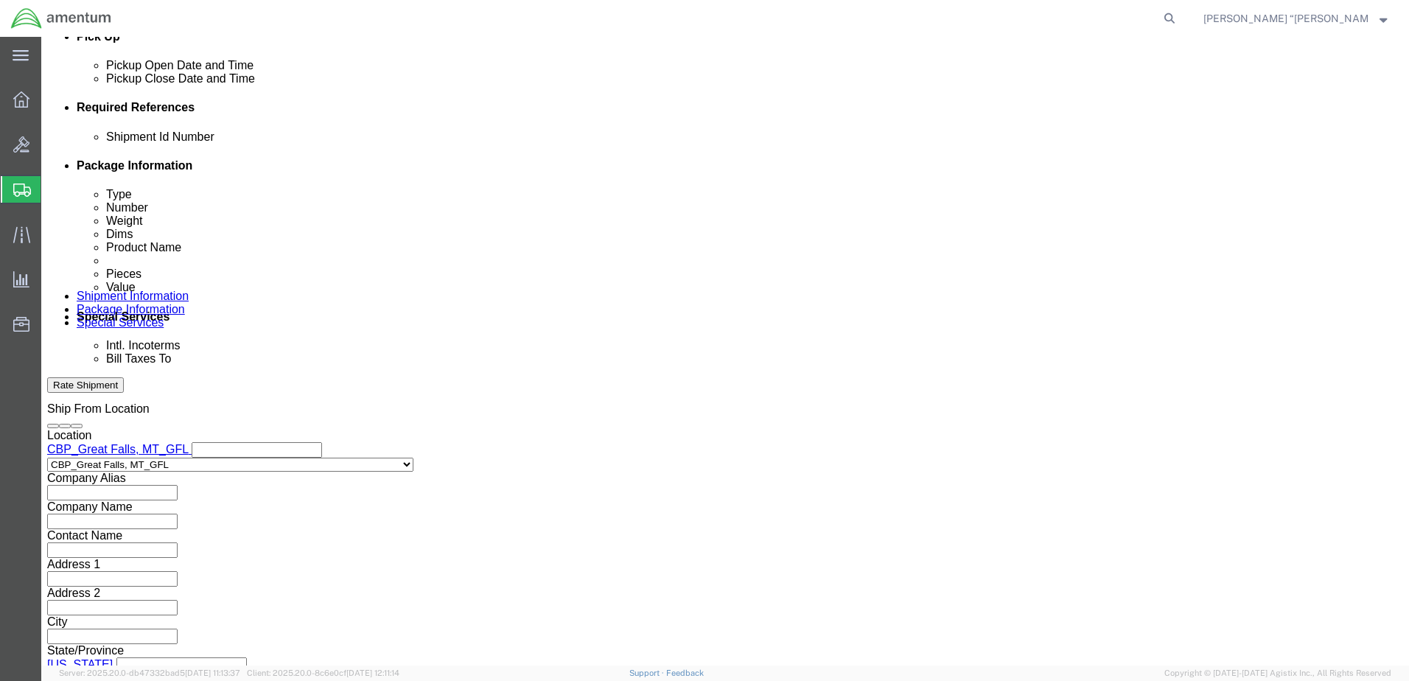
type input "SEAL LANDING LIGHT"
click button "Continue"
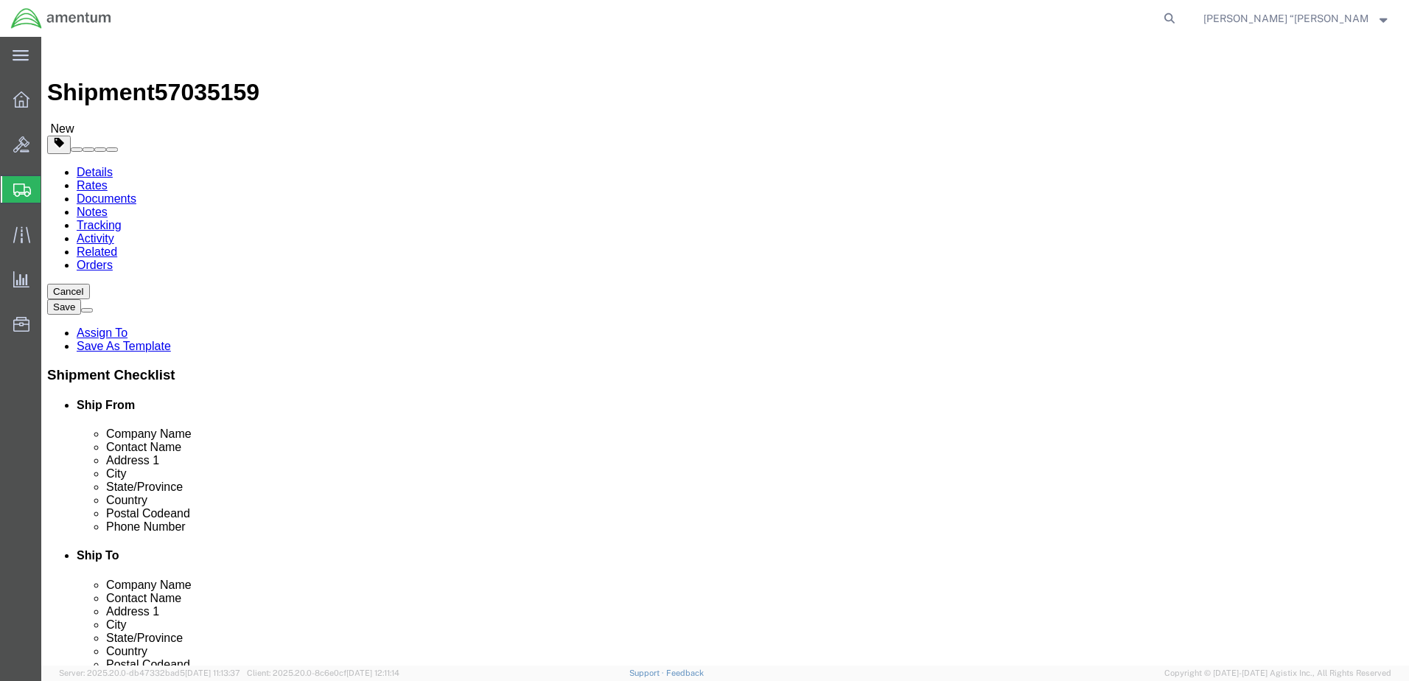
click input "text"
click select "Select BCK Boxes Bale(s) Basket(s) Bolt(s) Bottle(s) Buckets Bulk Bundle(s) Can…"
select select "SBX"
click select "Select BCK Boxes Bale(s) Basket(s) Bolt(s) Bottle(s) Buckets Bulk Bundle(s) Can…"
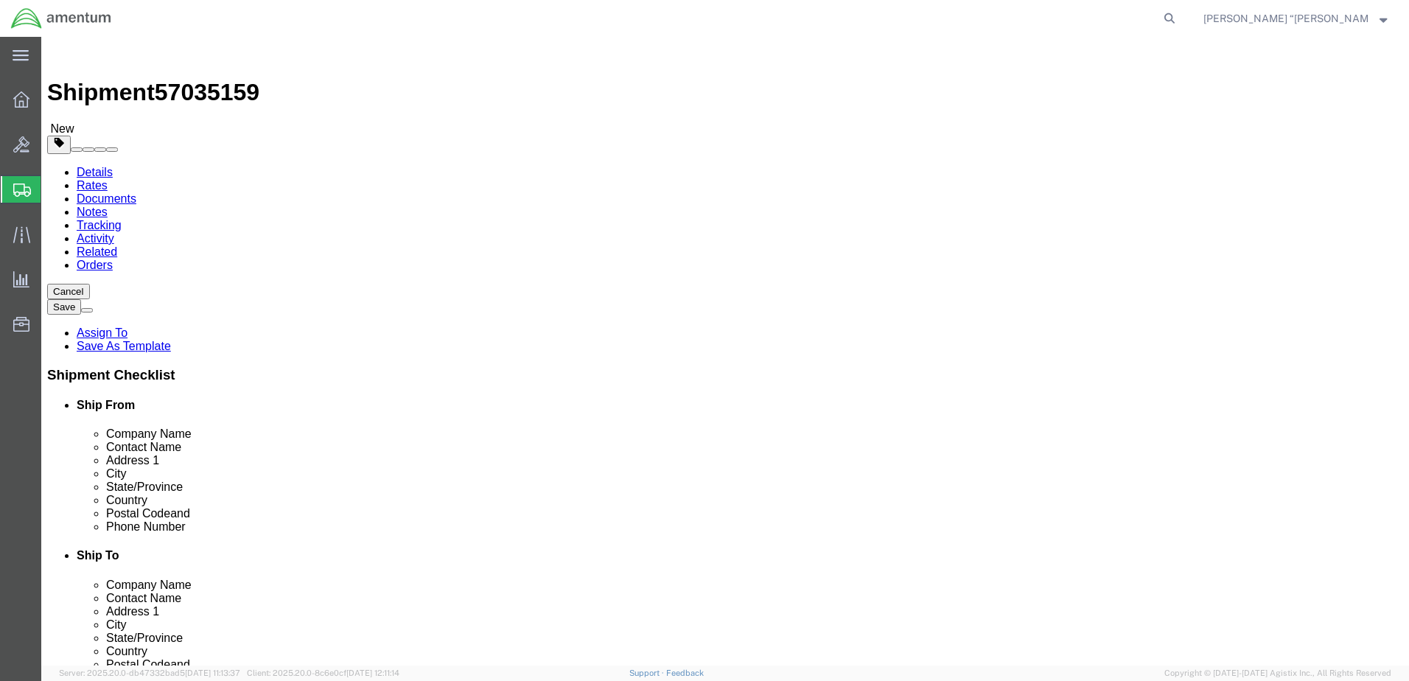
type input "12.25"
type input "11.00"
type input "1.50"
click input "0.00"
type input "1.00"
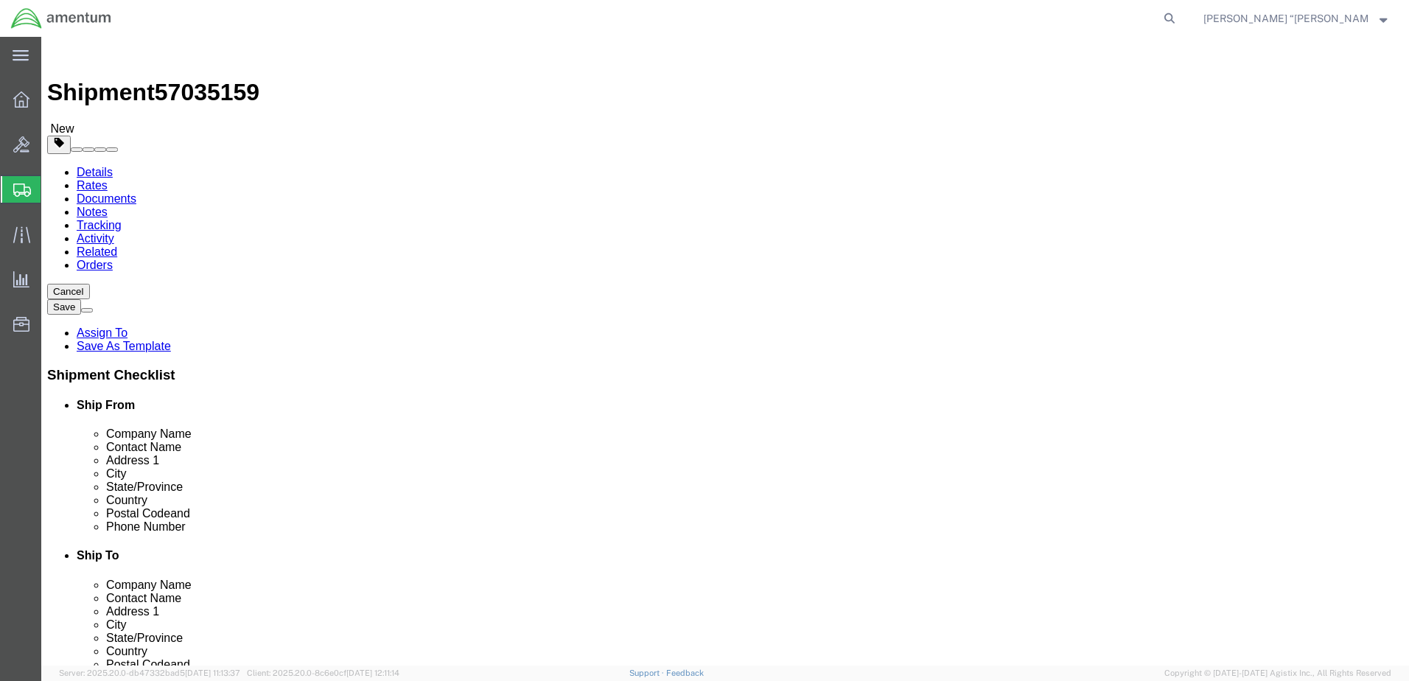
click div "Package Content # 1 1 x Small Box Package Type Select BCK Boxes Bale(s) Basket(…"
click link "Add Content"
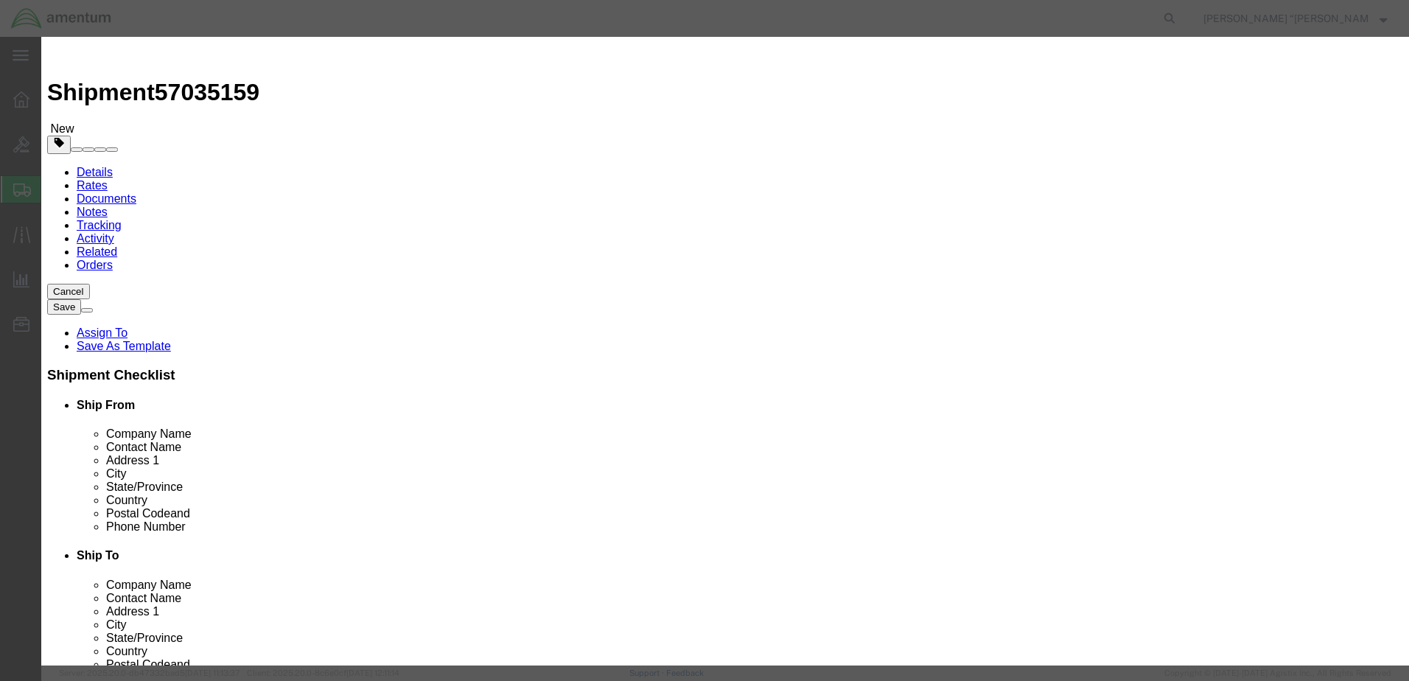
click input "text"
type input "LIGHT SEAL"
click input "0"
type input "3"
click input "text"
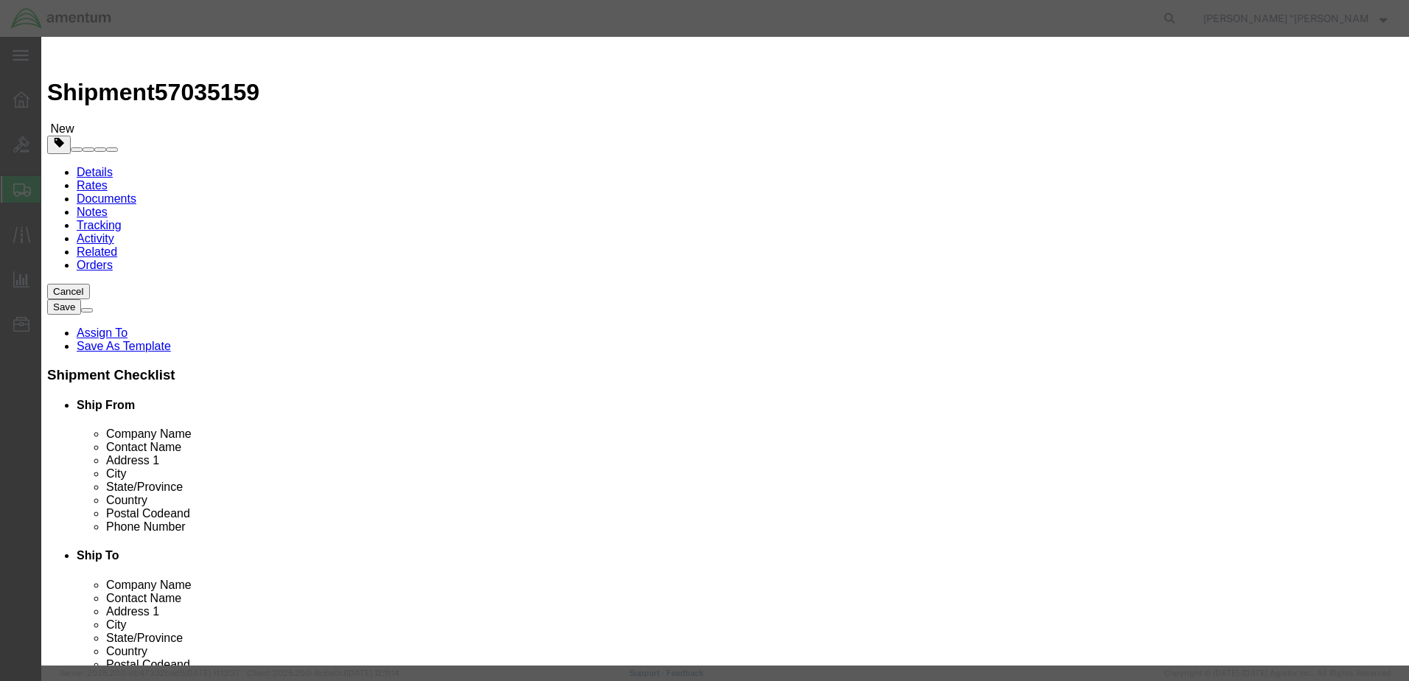
type input "200"
click button "Save & Close"
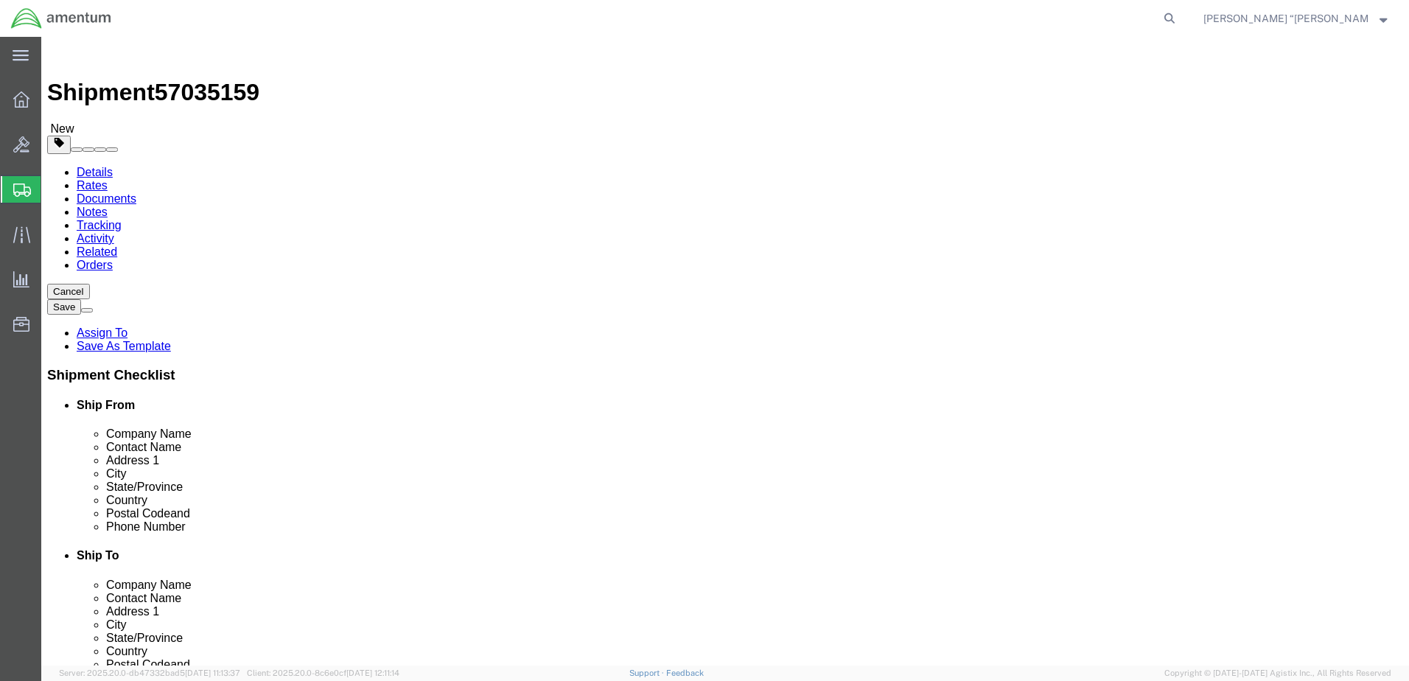
drag, startPoint x: 1199, startPoint y: 604, endPoint x: 1075, endPoint y: 530, distance: 144.0
click button "Rate Shipment"
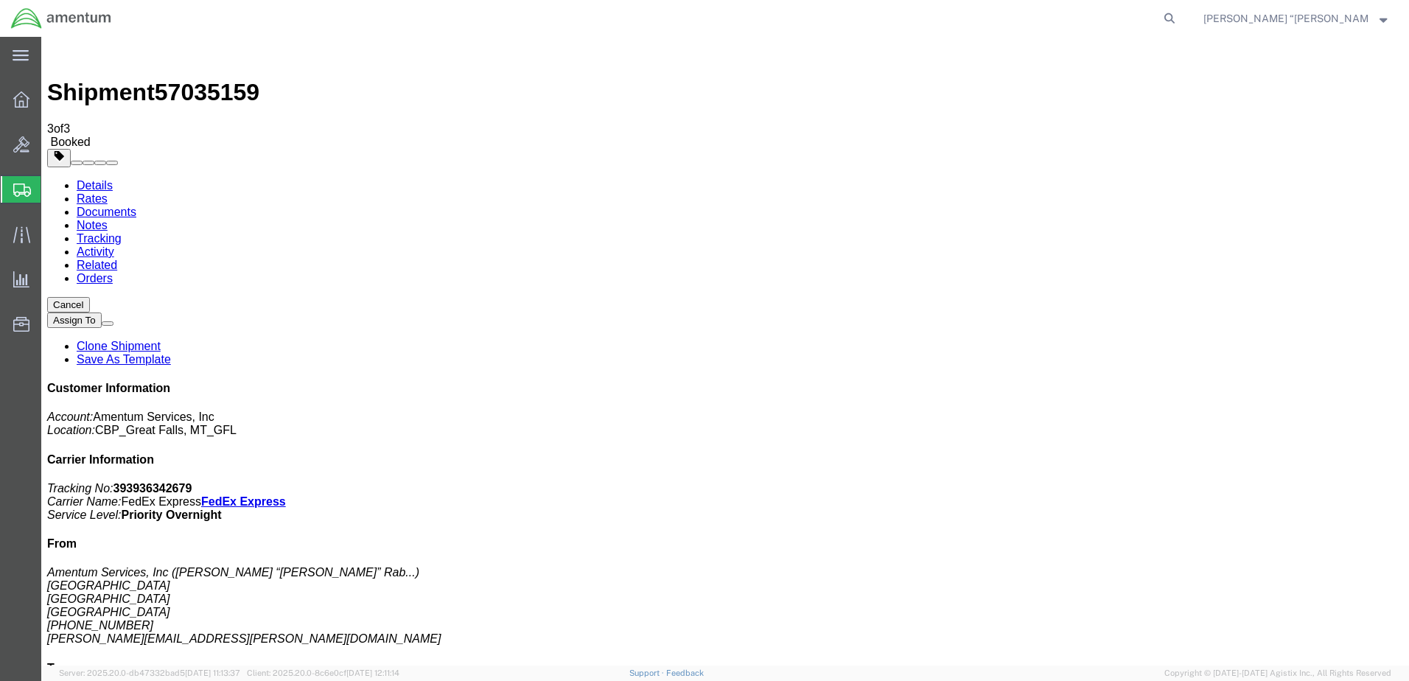
drag, startPoint x: 617, startPoint y: 262, endPoint x: 637, endPoint y: 301, distance: 44.5
drag, startPoint x: 1274, startPoint y: 228, endPoint x: 1204, endPoint y: 220, distance: 71.1
click at [1204, 482] on p "Tracking No: 393936342679 Carrier Name: FedEx Express FedEx Express Service Lev…" at bounding box center [724, 502] width 1355 height 40
copy b "393936342679"
